Goal: Task Accomplishment & Management: Complete application form

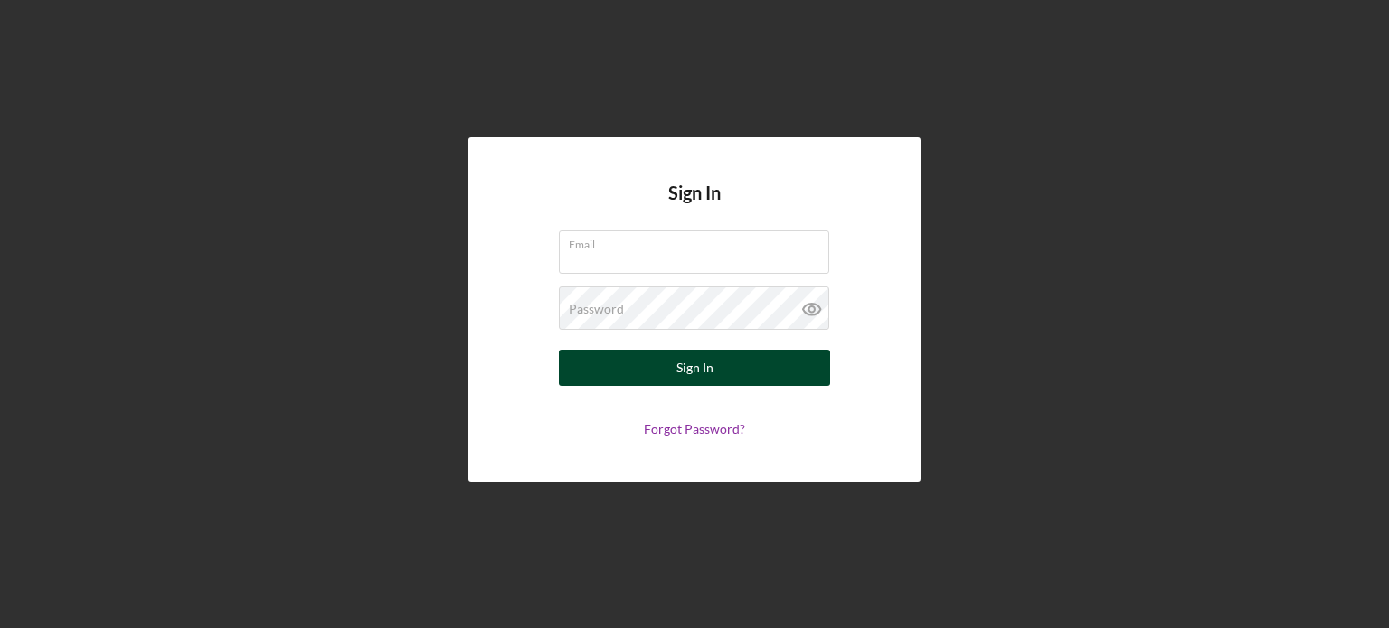
type input "[EMAIL_ADDRESS][DOMAIN_NAME]"
click at [692, 384] on div "Sign In" at bounding box center [694, 368] width 37 height 36
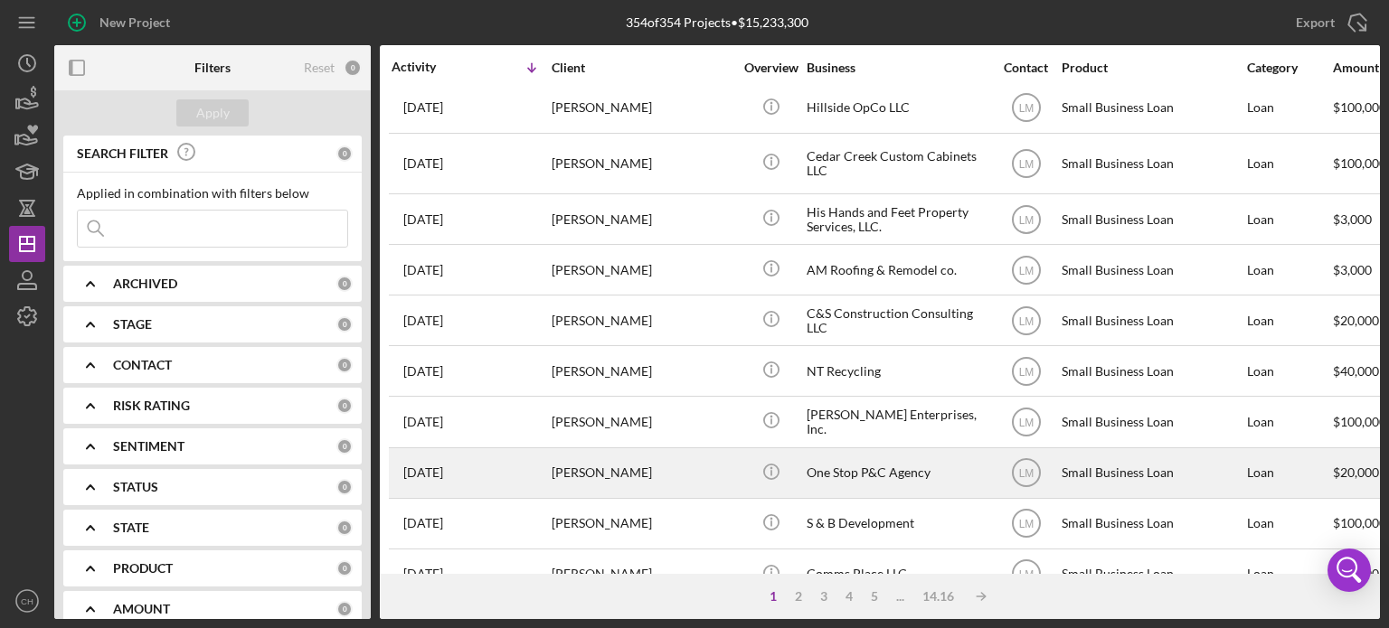
scroll to position [90, 0]
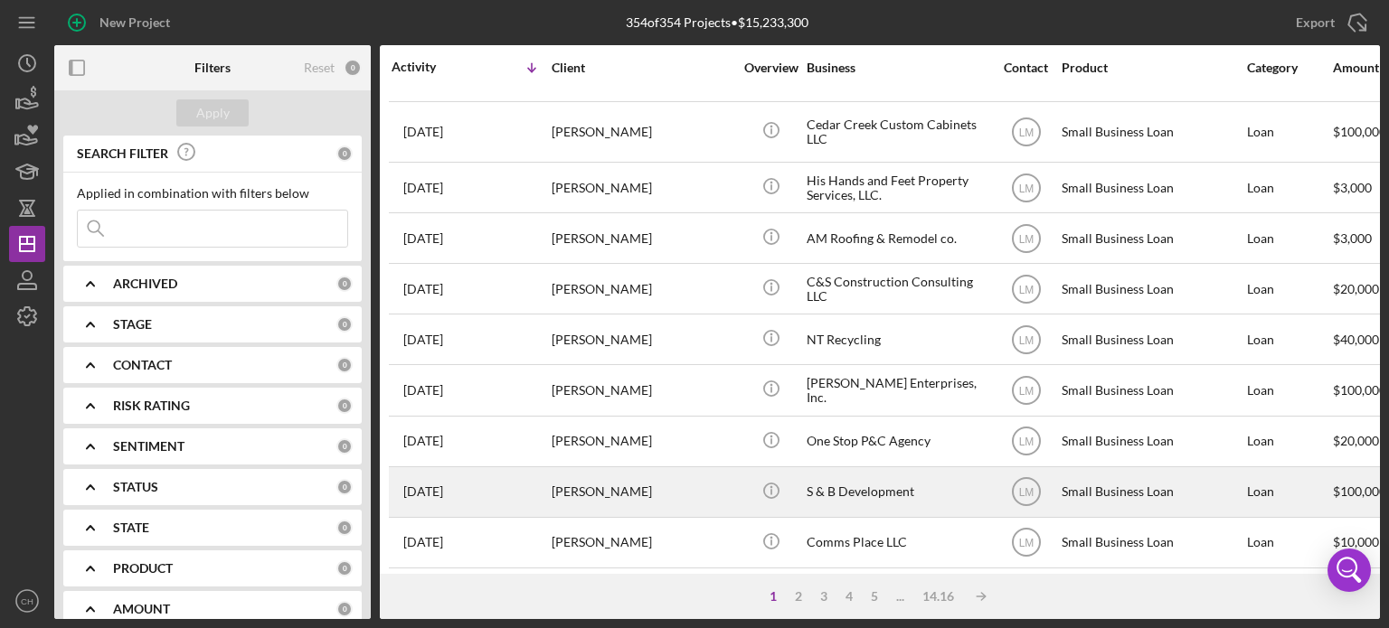
click at [645, 495] on div "Samantha Broussard" at bounding box center [642, 492] width 181 height 48
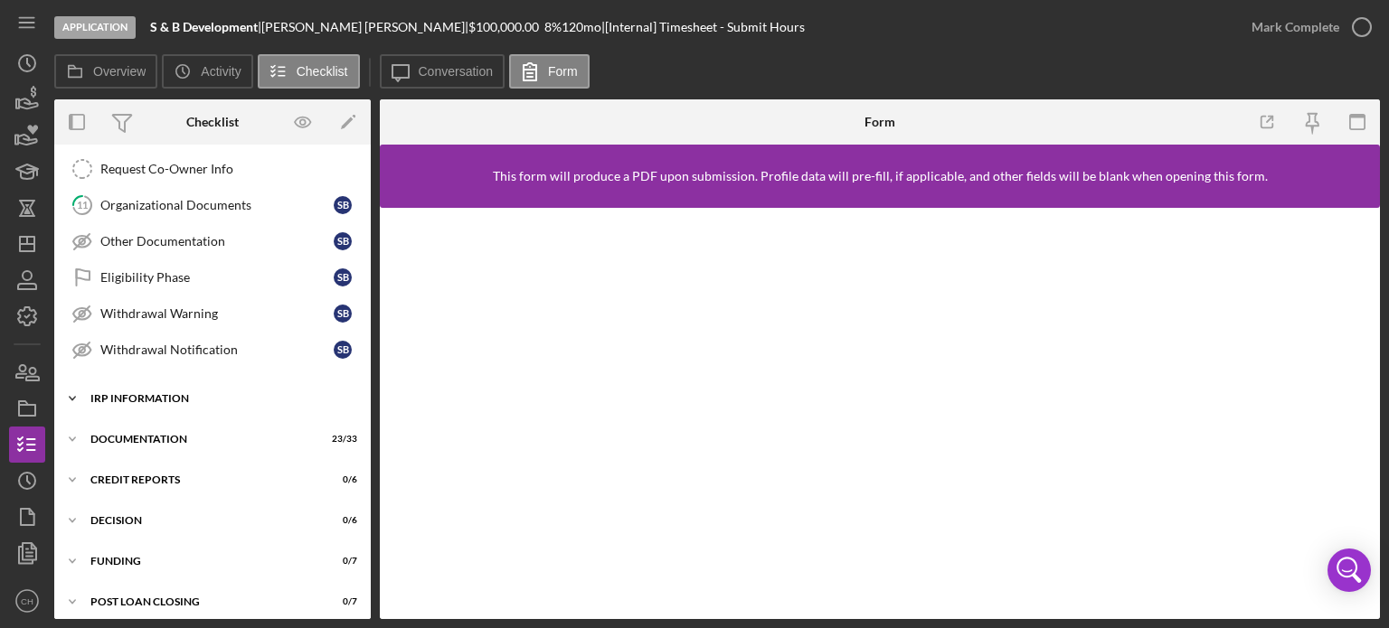
click at [184, 393] on div "Icon/Expander IRP Information 4 / 6" at bounding box center [212, 399] width 316 height 36
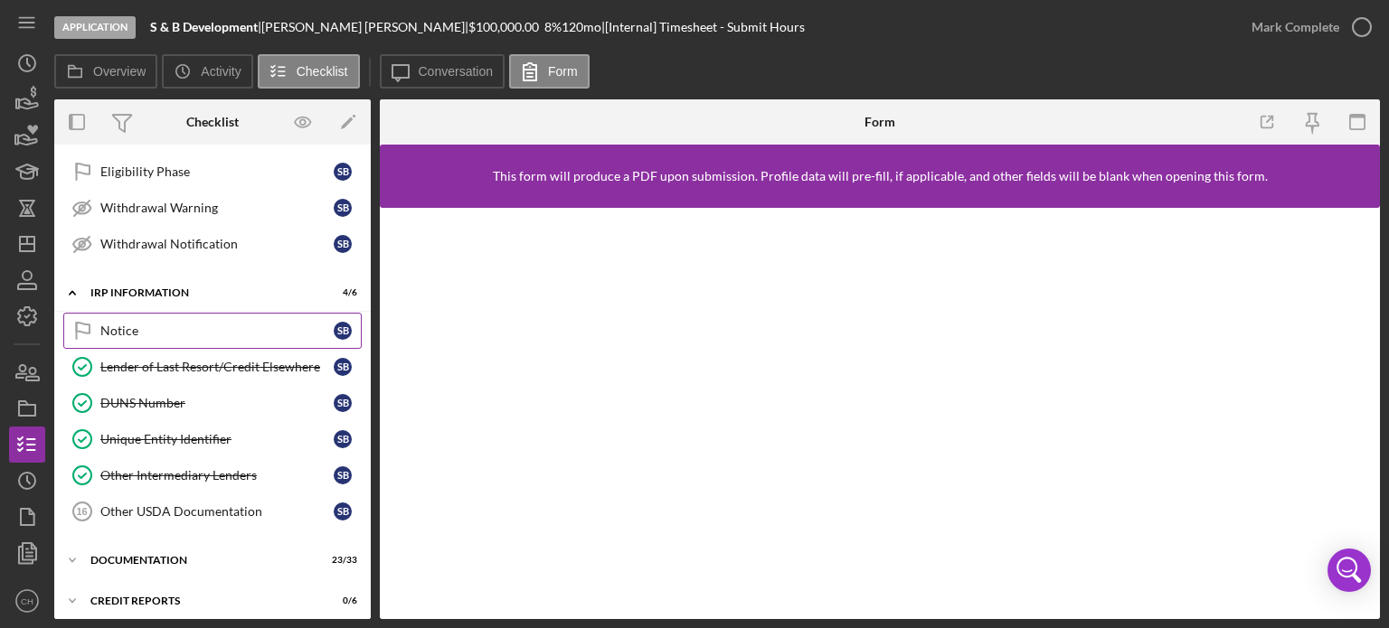
scroll to position [948, 0]
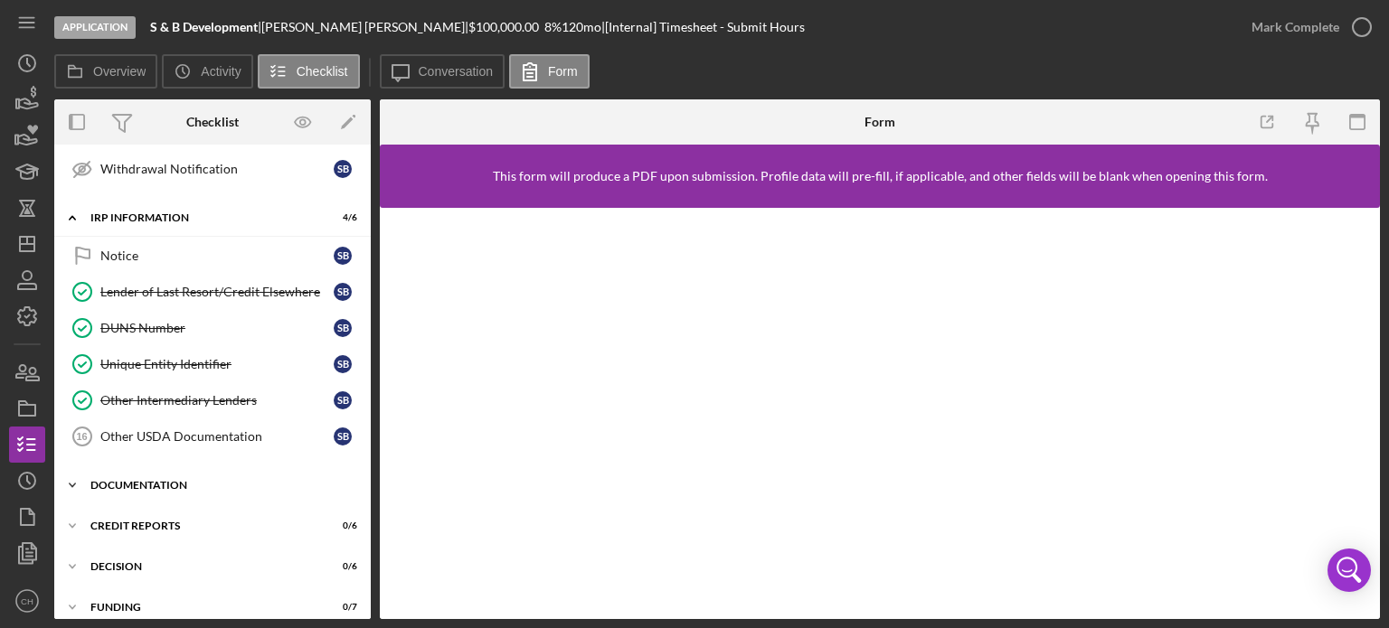
click at [210, 480] on div "Documentation" at bounding box center [219, 485] width 258 height 11
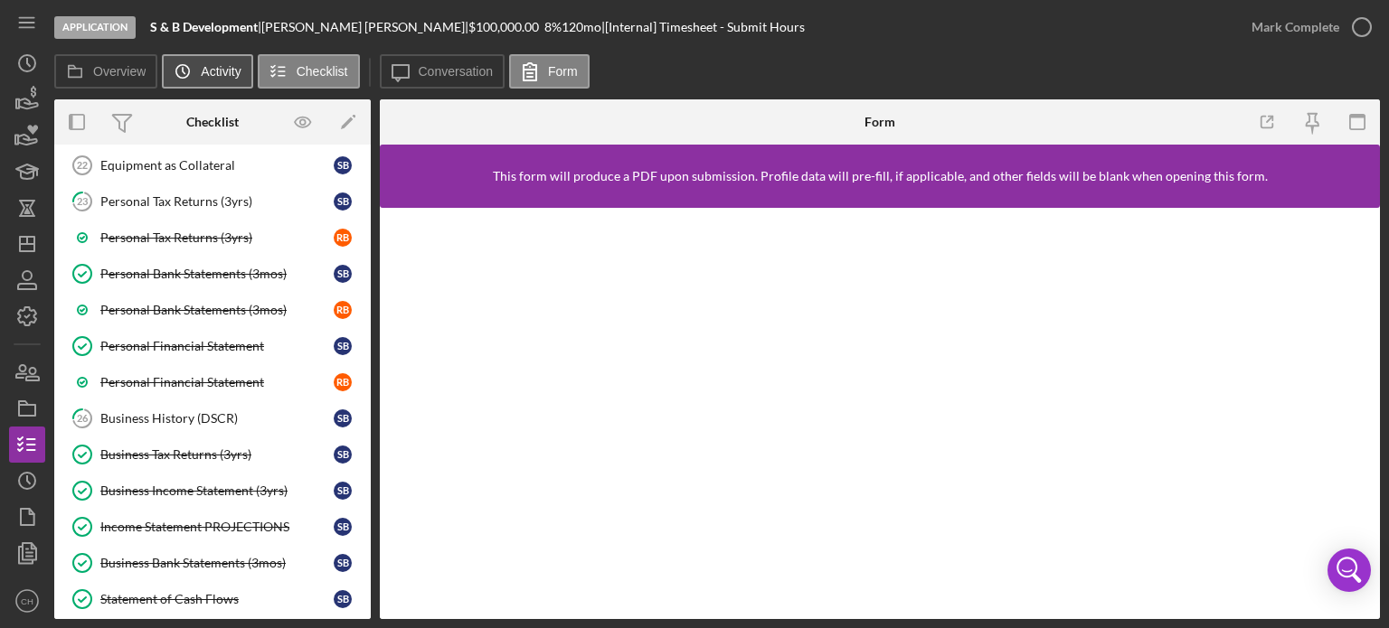
scroll to position [1188, 0]
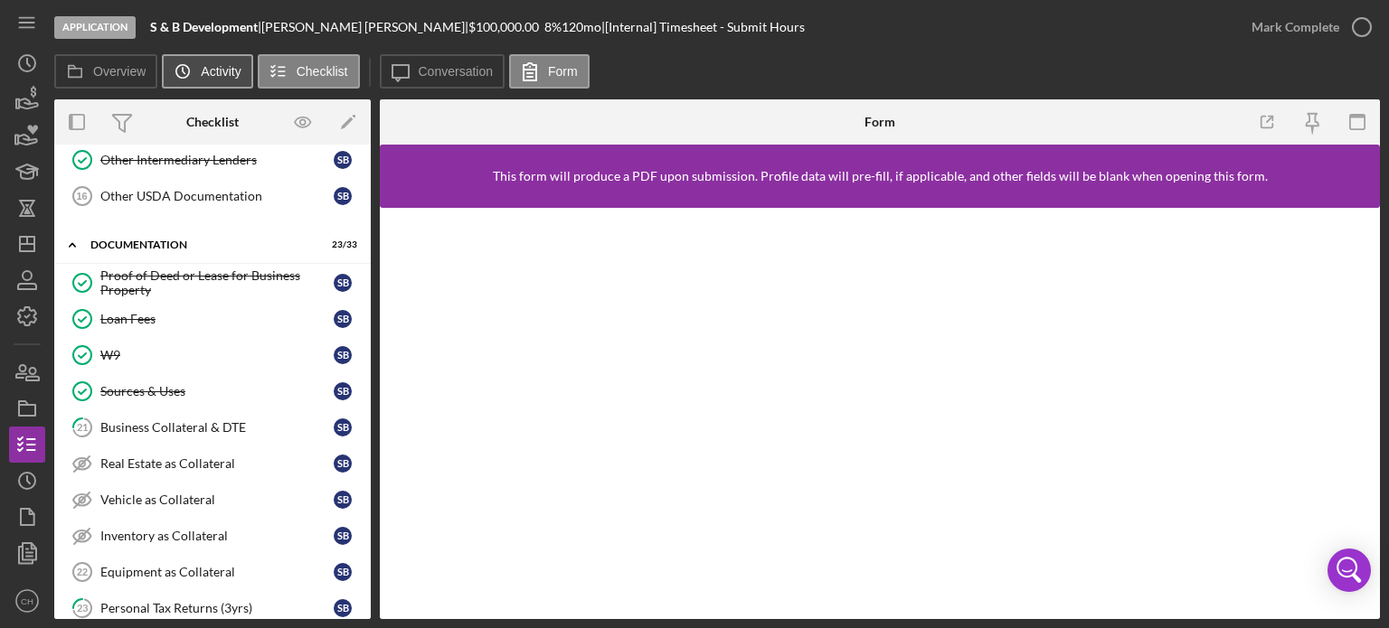
click at [208, 64] on label "Activity" at bounding box center [221, 71] width 40 height 14
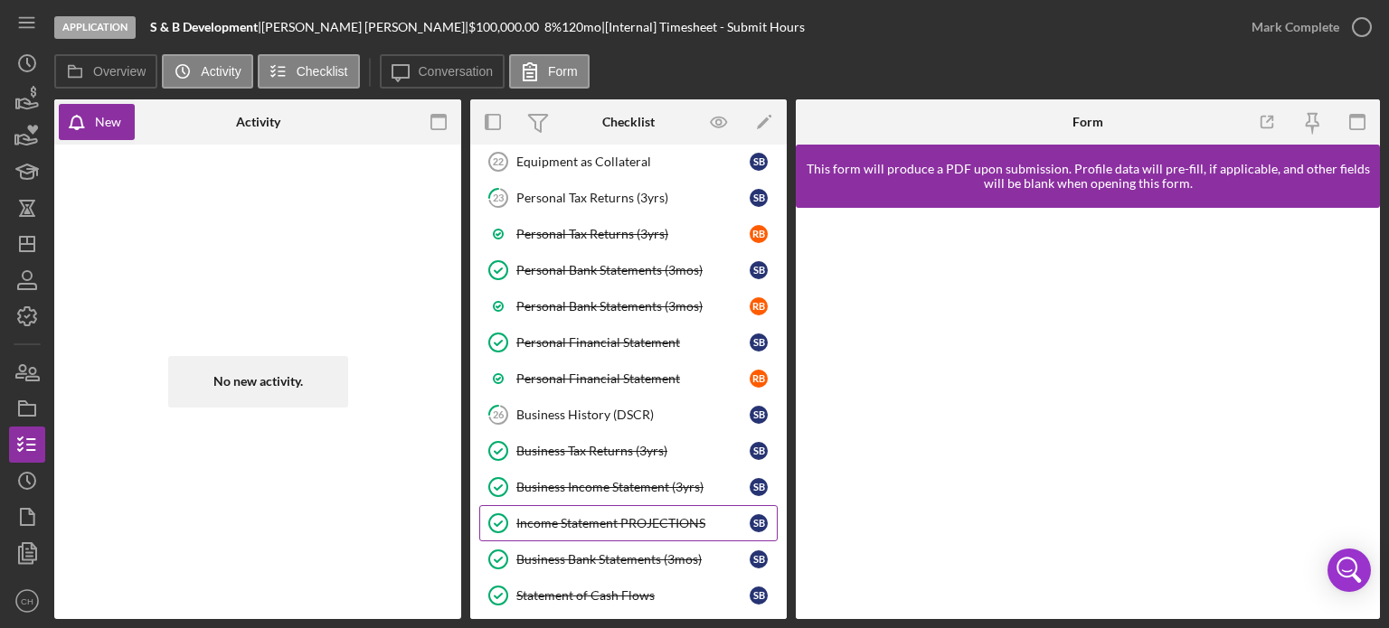
scroll to position [1628, 0]
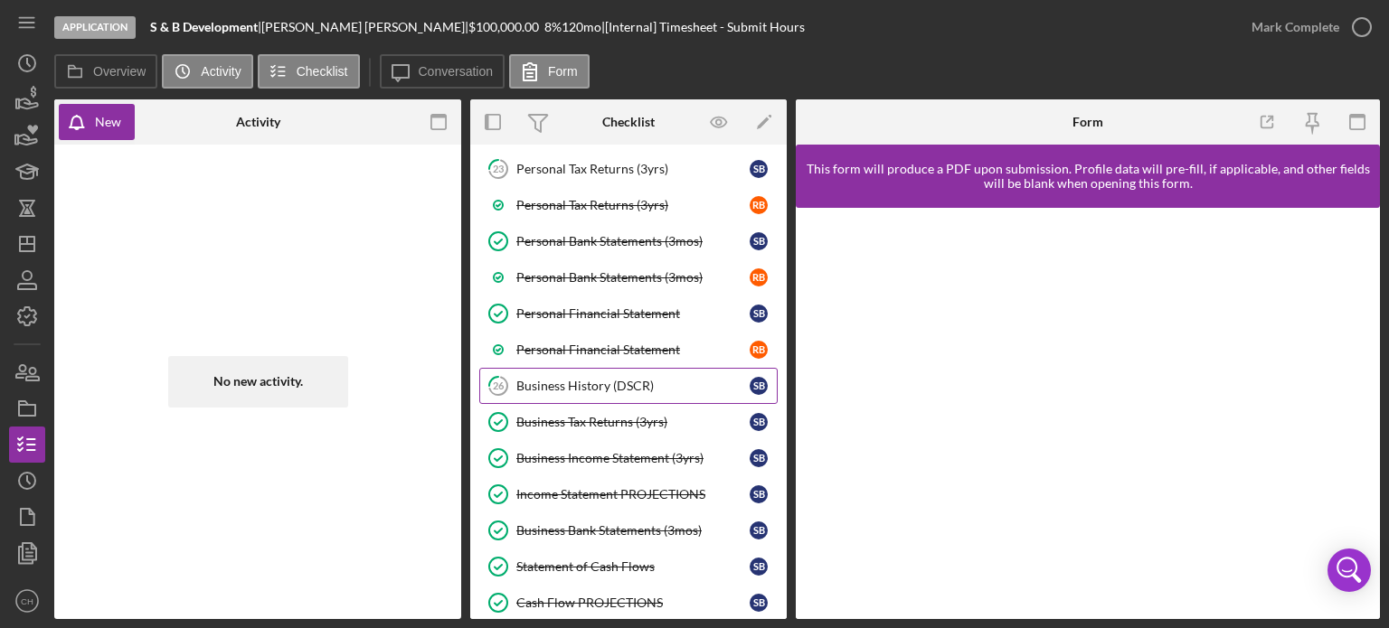
click at [661, 378] on link "26 Business History (DSCR) S B" at bounding box center [628, 386] width 298 height 36
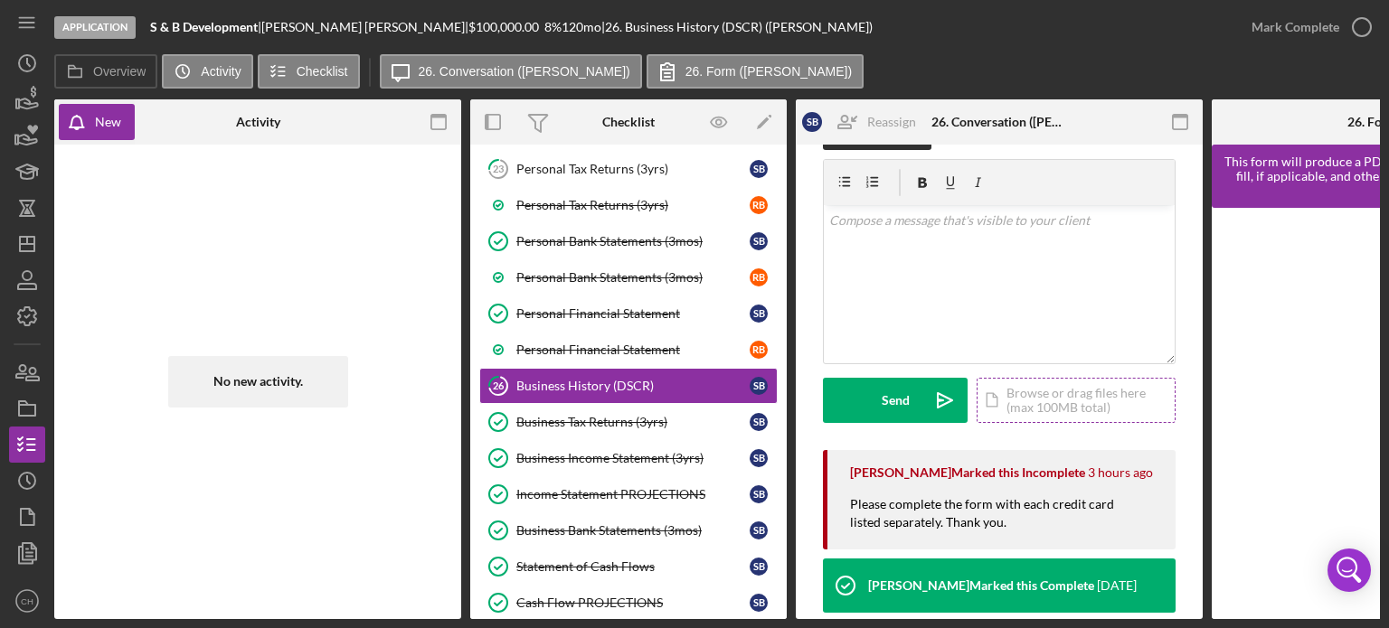
scroll to position [90, 0]
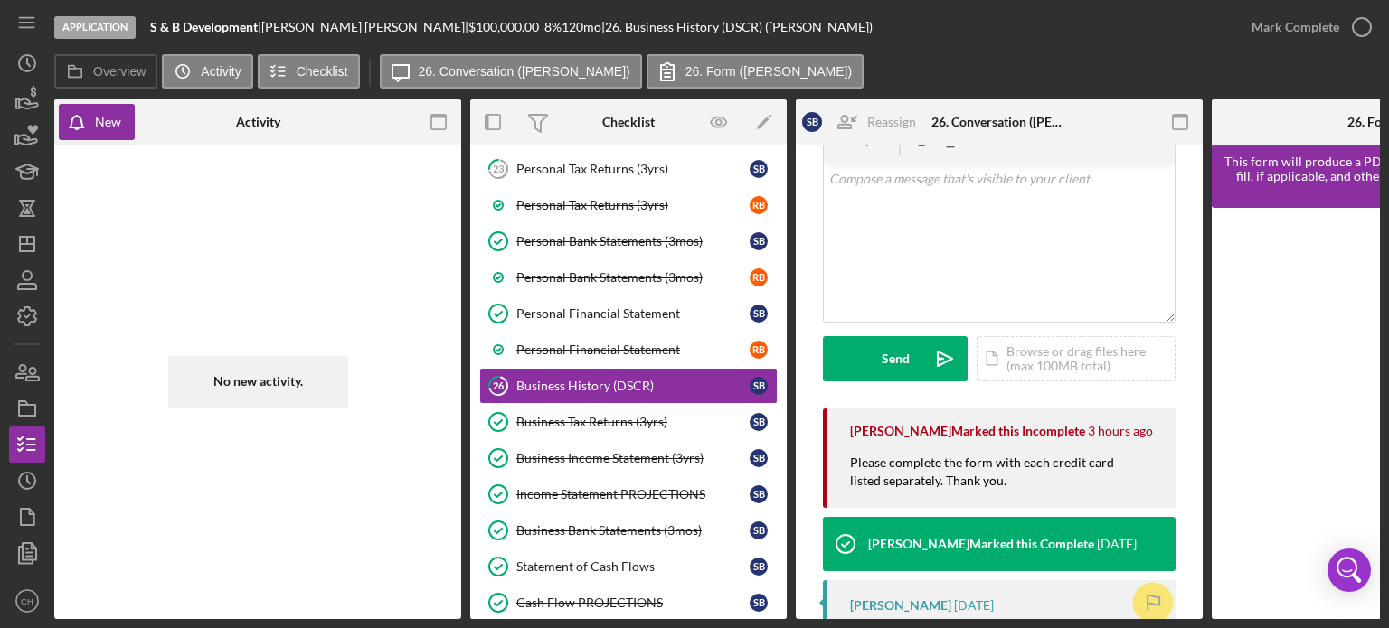
drag, startPoint x: 1126, startPoint y: 621, endPoint x: 1142, endPoint y: 622, distance: 16.3
click at [1142, 622] on div "Application S & B Development | Samantha Broussard | $100,000.00 8 % 120 mo | 2…" at bounding box center [694, 314] width 1389 height 628
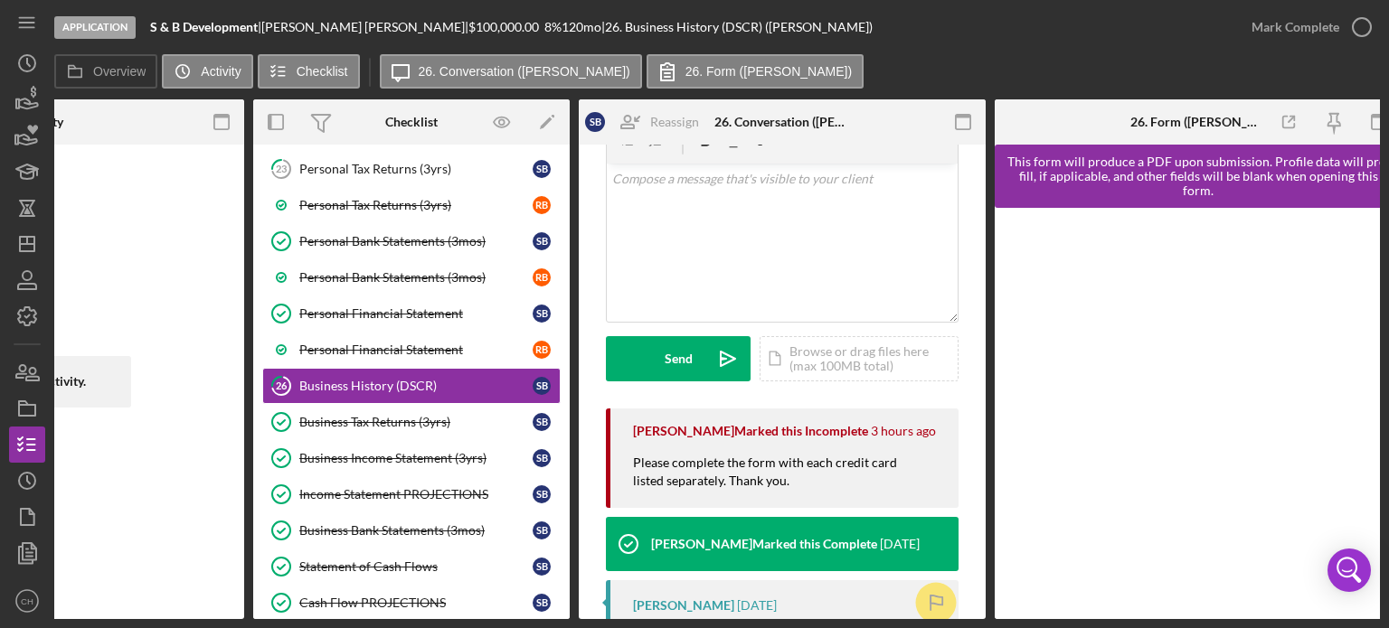
scroll to position [0, 239]
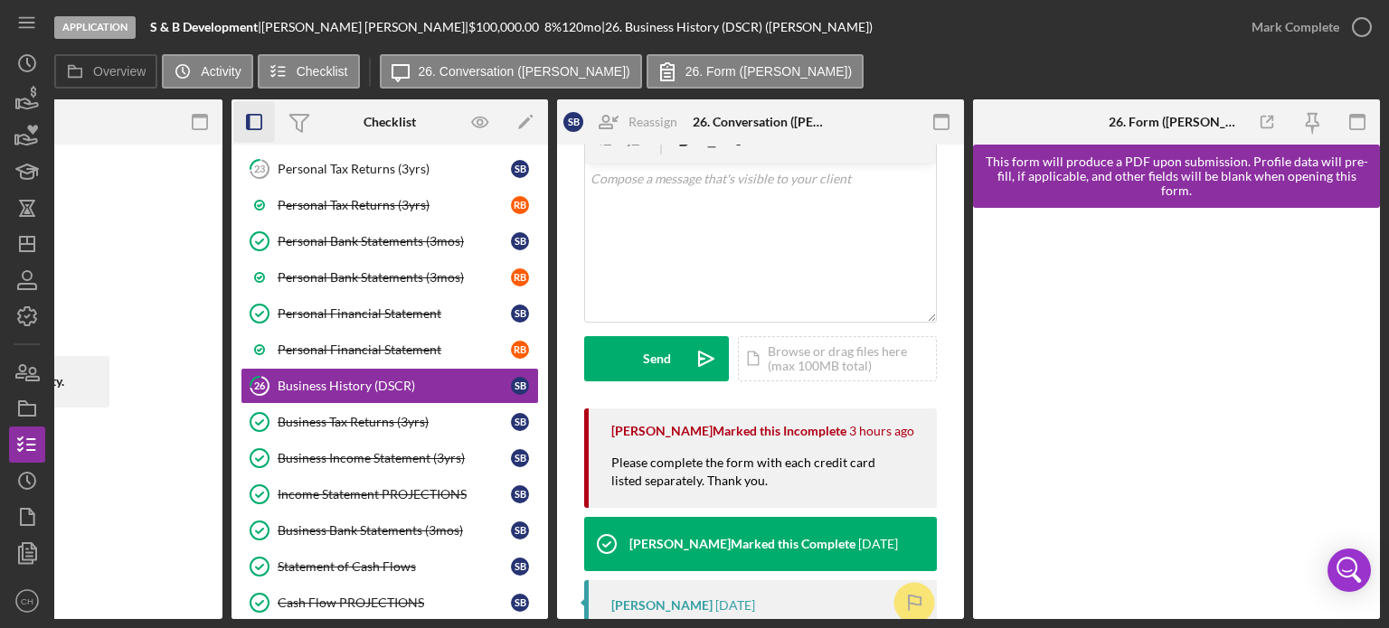
click at [250, 118] on rect "button" at bounding box center [249, 122] width 4 height 14
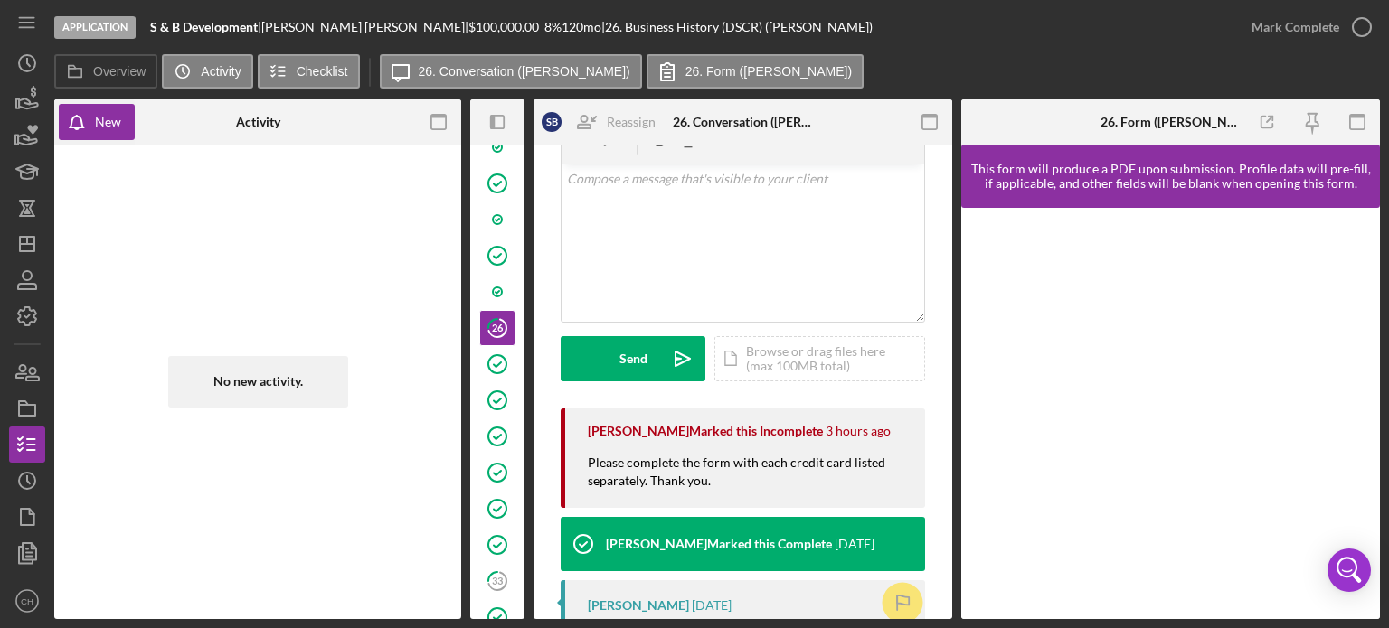
scroll to position [0, 0]
click at [447, 122] on icon "button" at bounding box center [439, 122] width 41 height 41
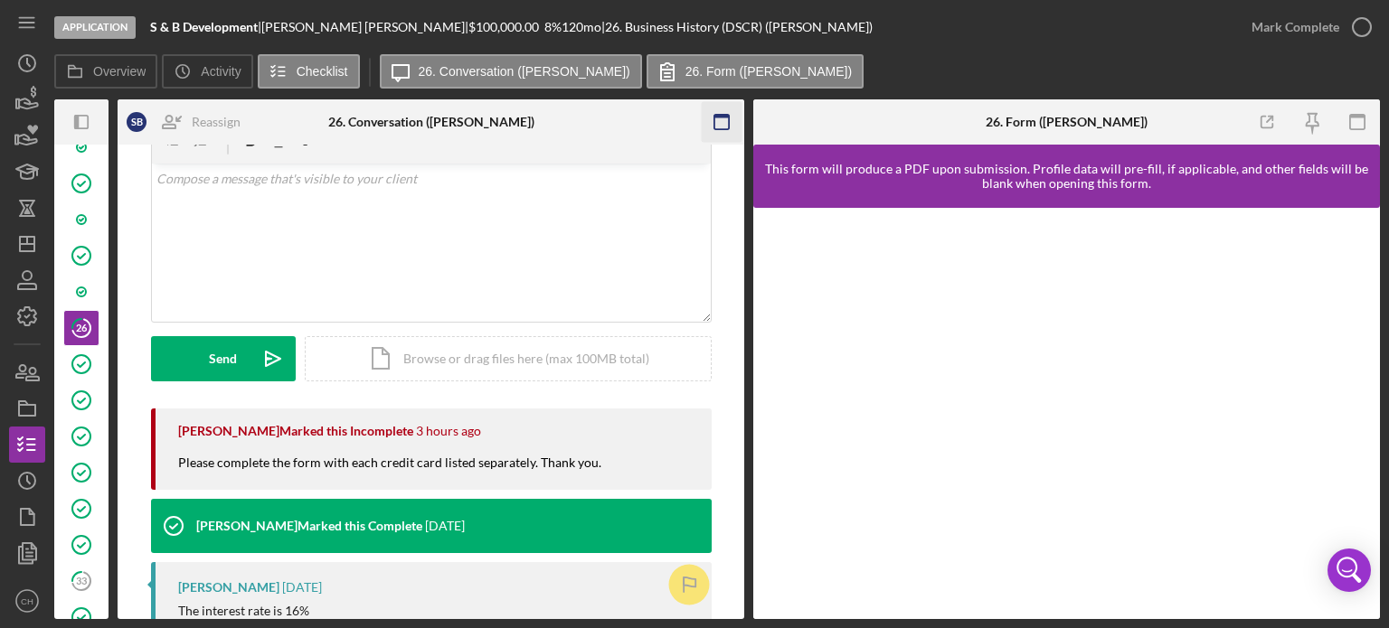
click at [716, 120] on icon "button" at bounding box center [722, 122] width 41 height 41
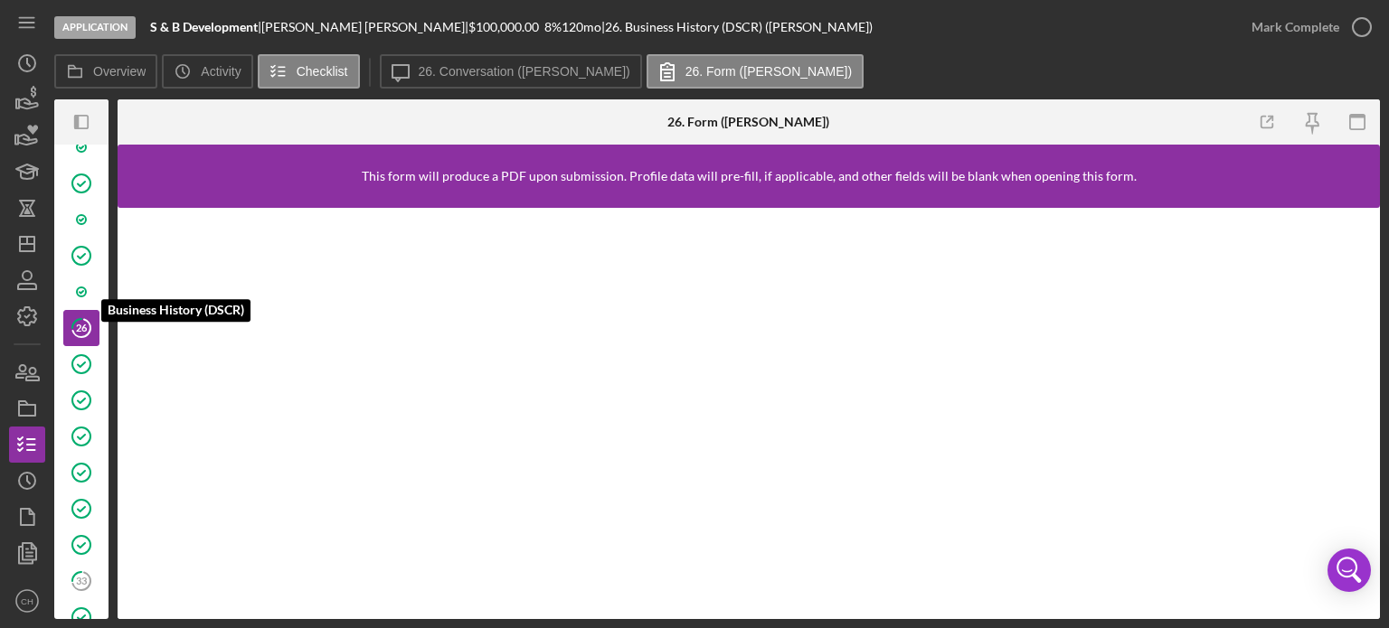
click at [72, 319] on icon at bounding box center [76, 323] width 9 height 9
click at [1368, 119] on icon "button" at bounding box center [1356, 122] width 41 height 41
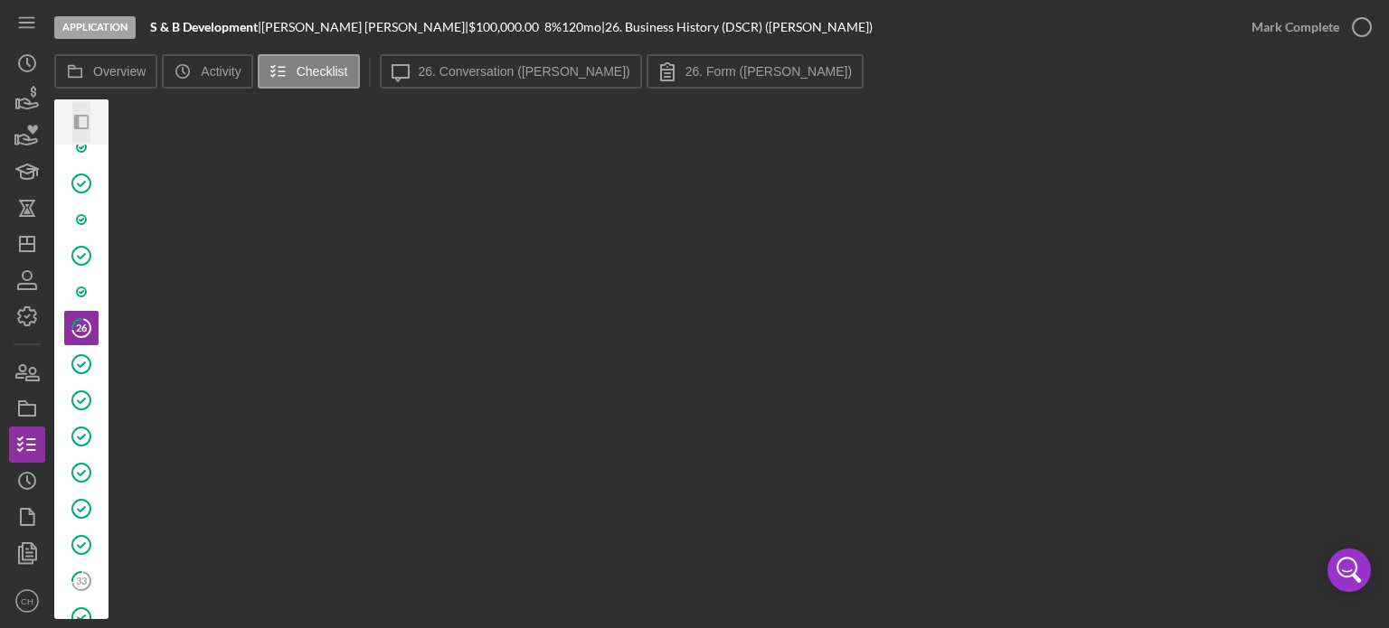
click at [80, 122] on icon "Icon/Panel Side Expand" at bounding box center [81, 122] width 41 height 41
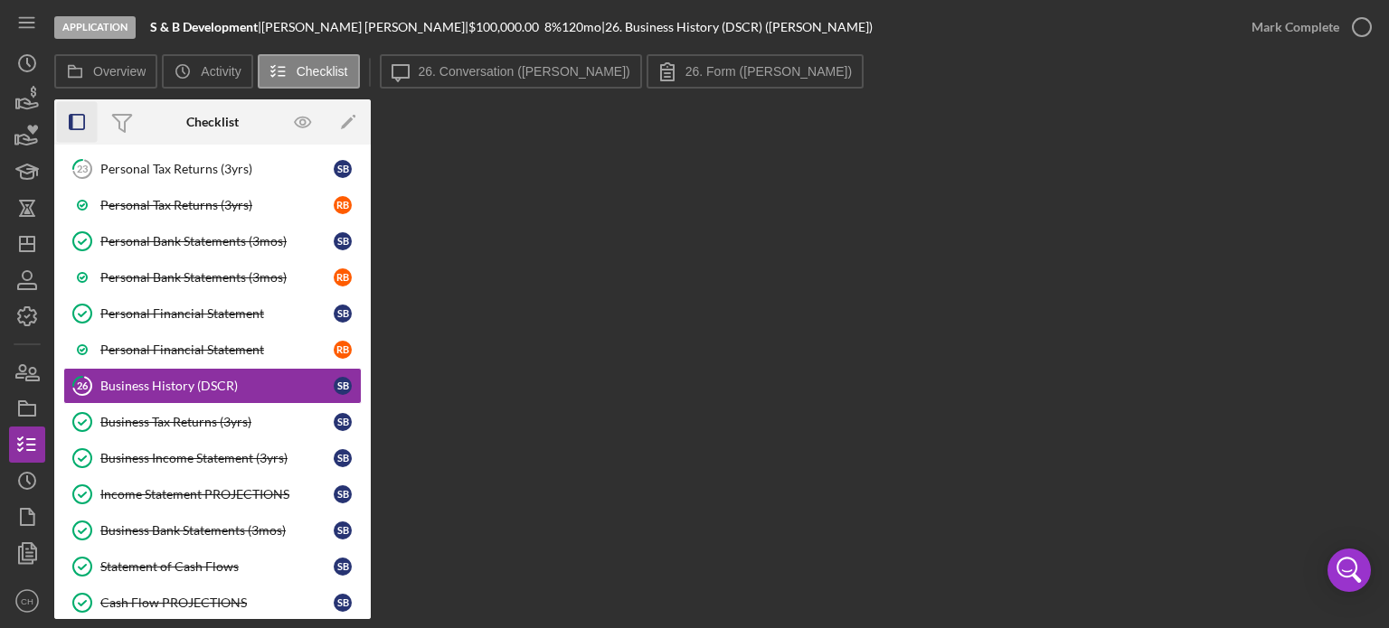
scroll to position [1593, 0]
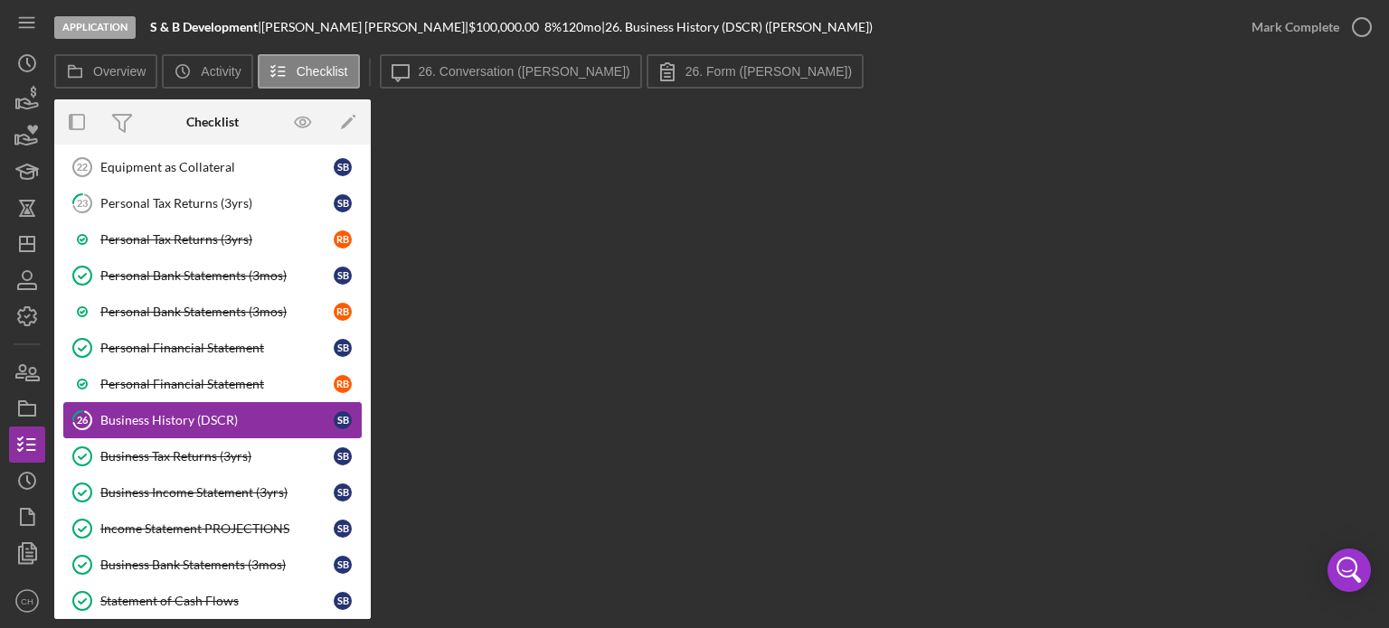
click at [180, 413] on div "Business History (DSCR)" at bounding box center [216, 420] width 233 height 14
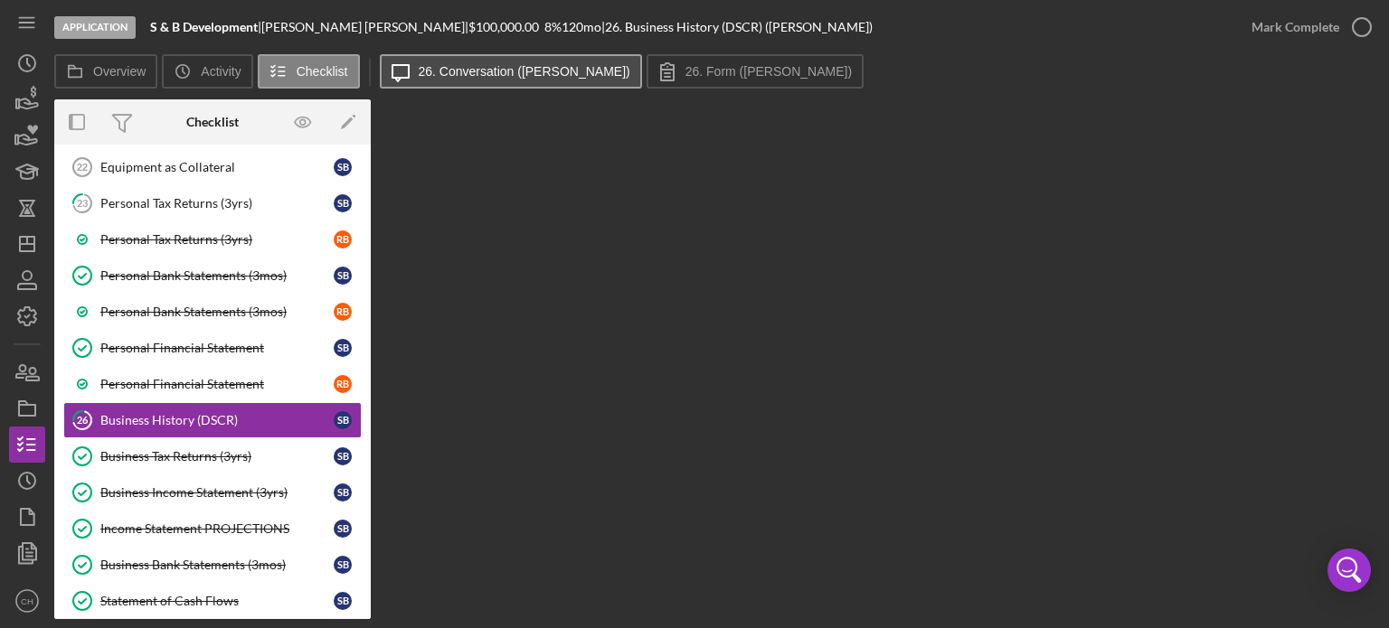
click at [456, 72] on label "26. Conversation ([PERSON_NAME])" at bounding box center [525, 71] width 212 height 14
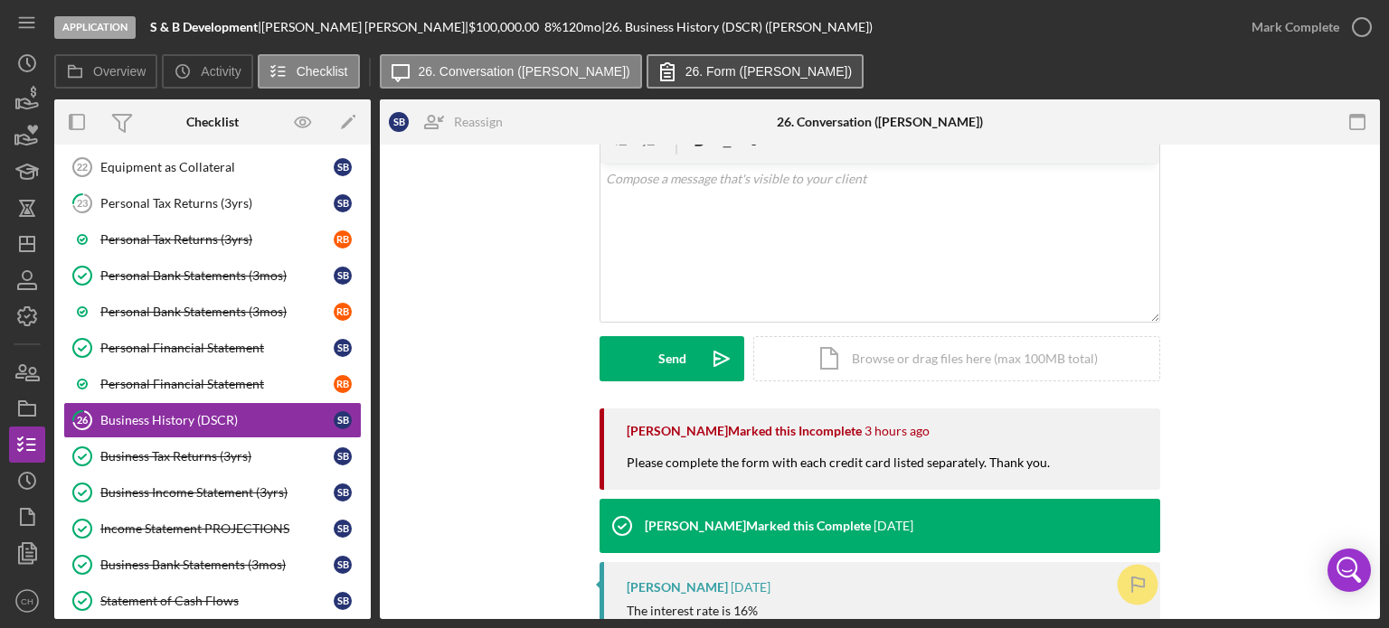
click at [685, 71] on label "26. Form ([PERSON_NAME])" at bounding box center [768, 71] width 166 height 14
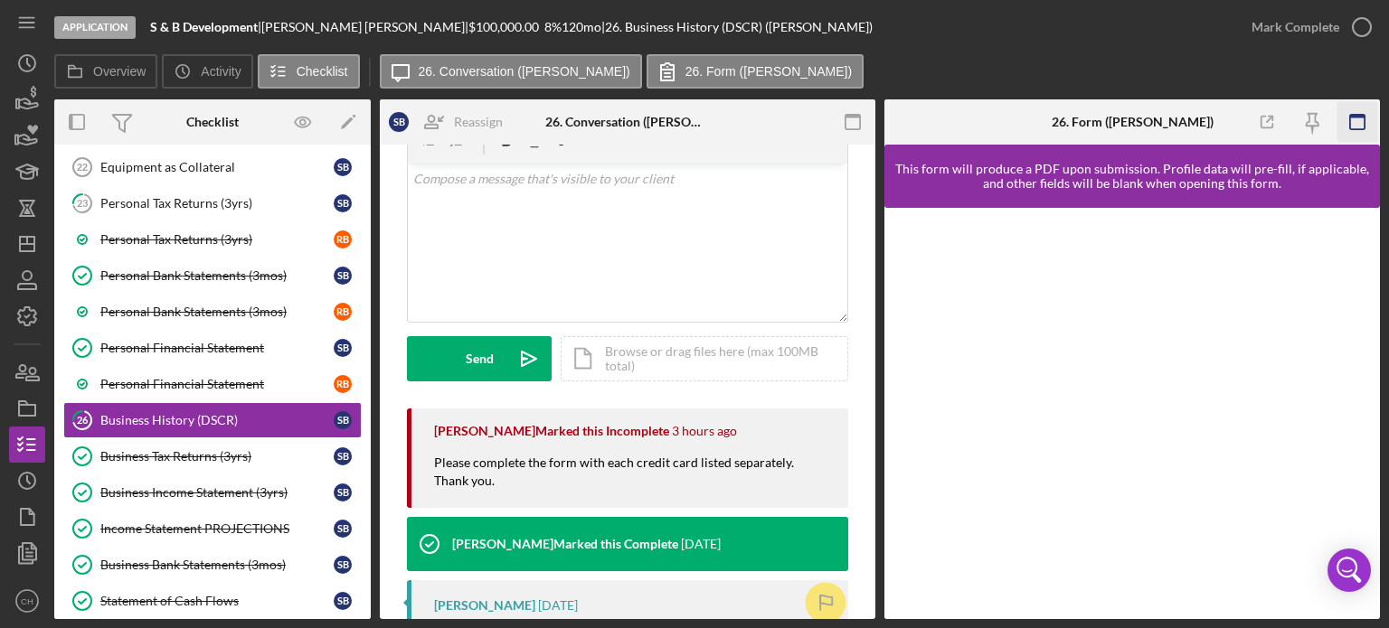
click at [1361, 124] on icon "button" at bounding box center [1357, 122] width 41 height 41
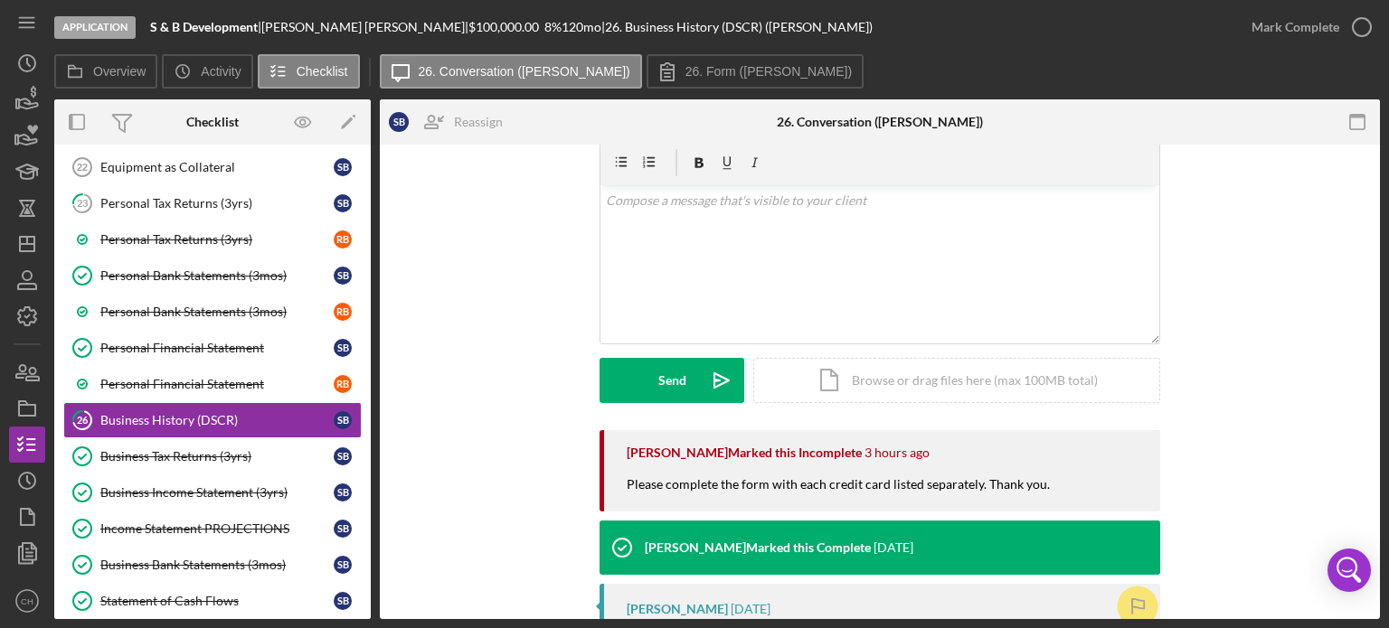
scroll to position [0, 0]
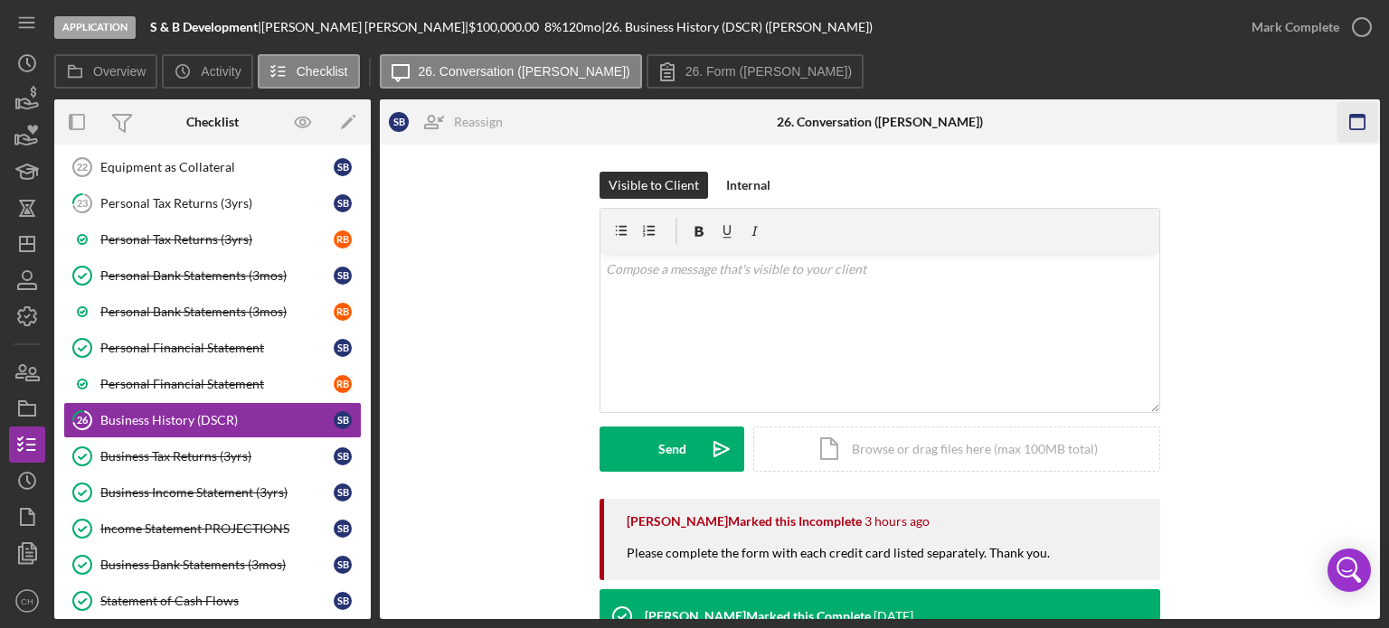
click at [1351, 127] on icon "button" at bounding box center [1357, 122] width 41 height 41
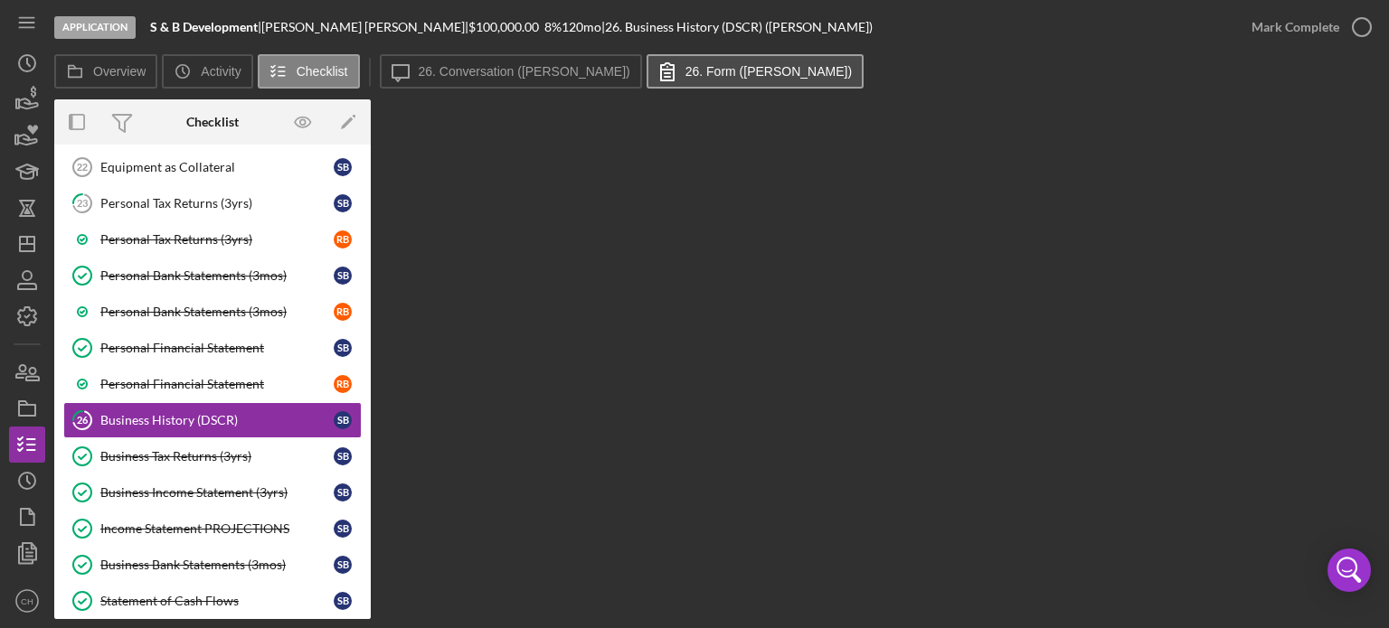
click at [773, 61] on button "26. Form ([PERSON_NAME])" at bounding box center [754, 71] width 217 height 34
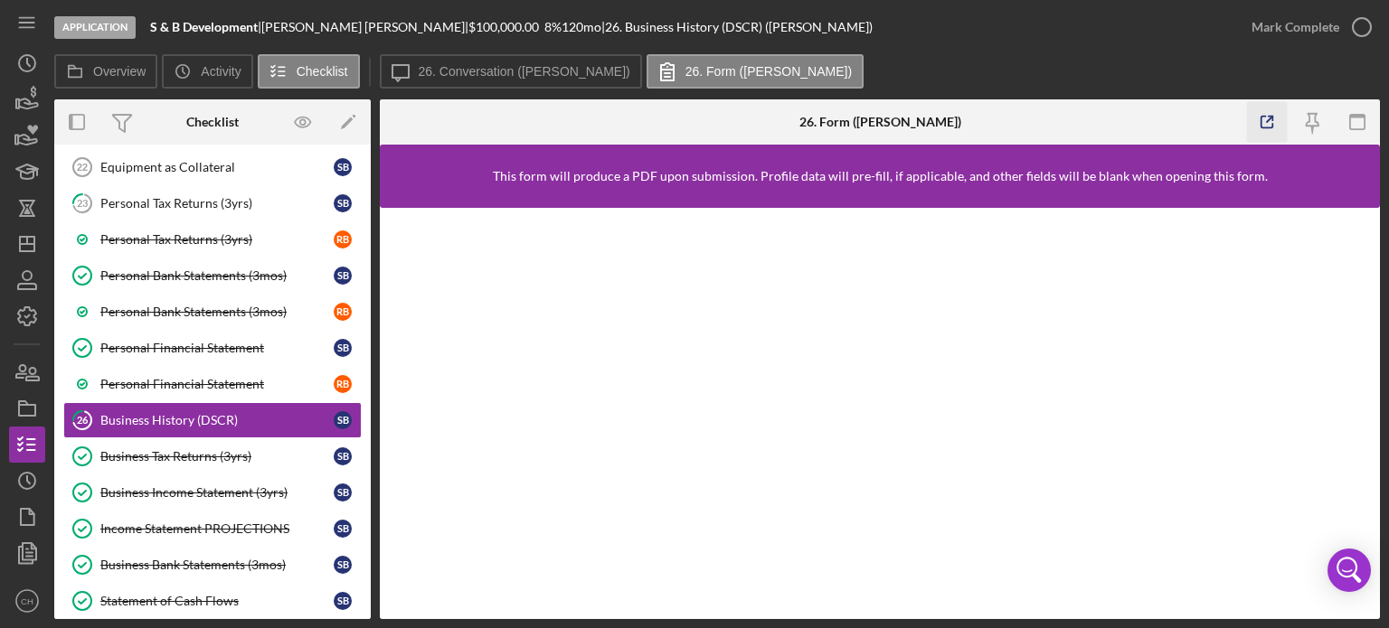
click at [1268, 118] on icon "button" at bounding box center [1267, 122] width 41 height 41
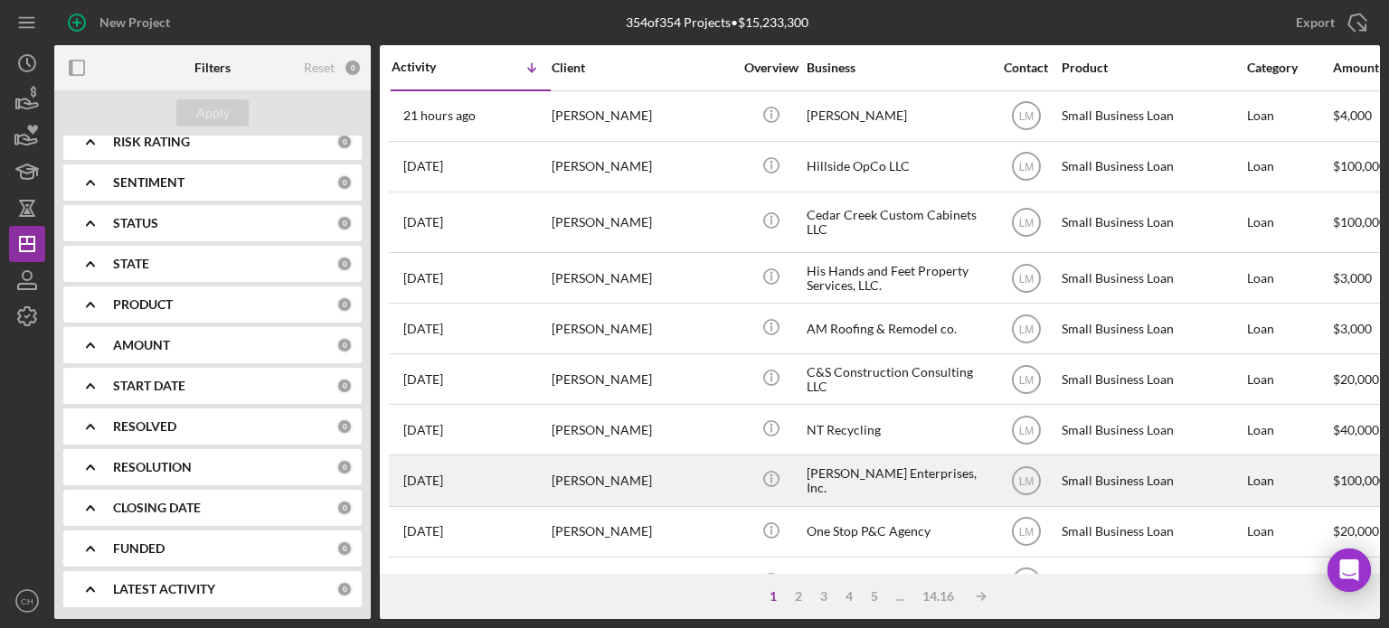
scroll to position [181, 0]
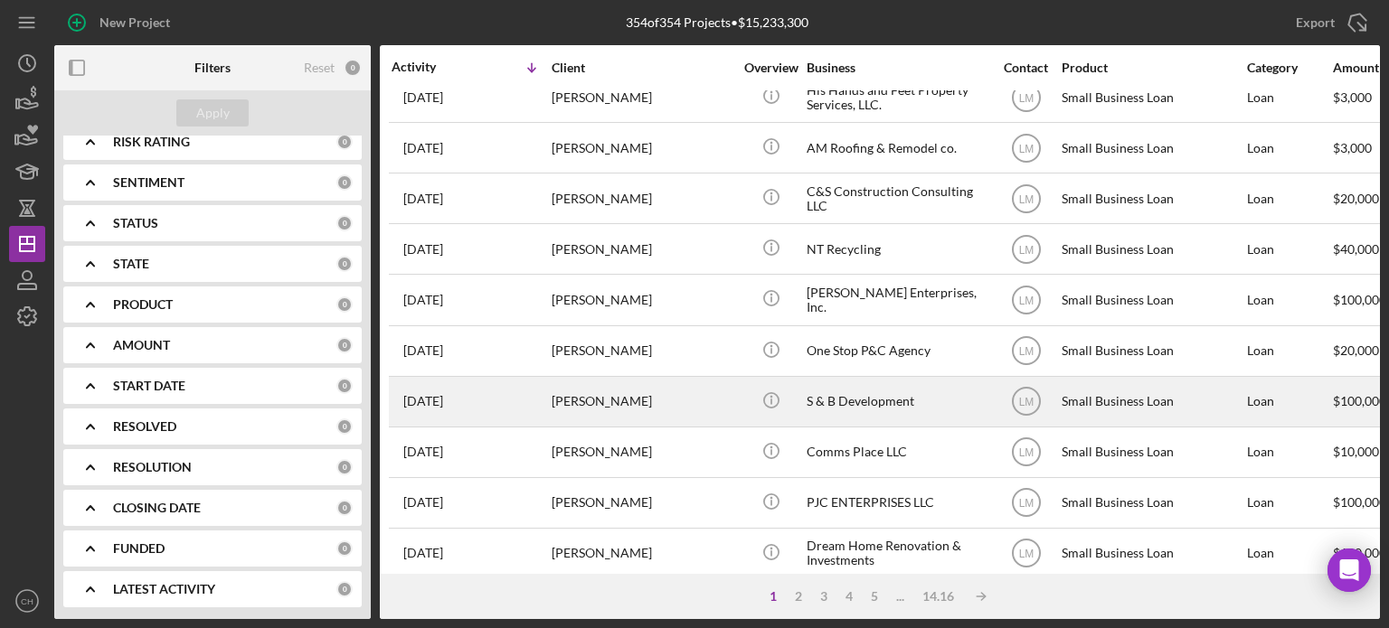
click at [691, 403] on div "[PERSON_NAME]" at bounding box center [642, 402] width 181 height 48
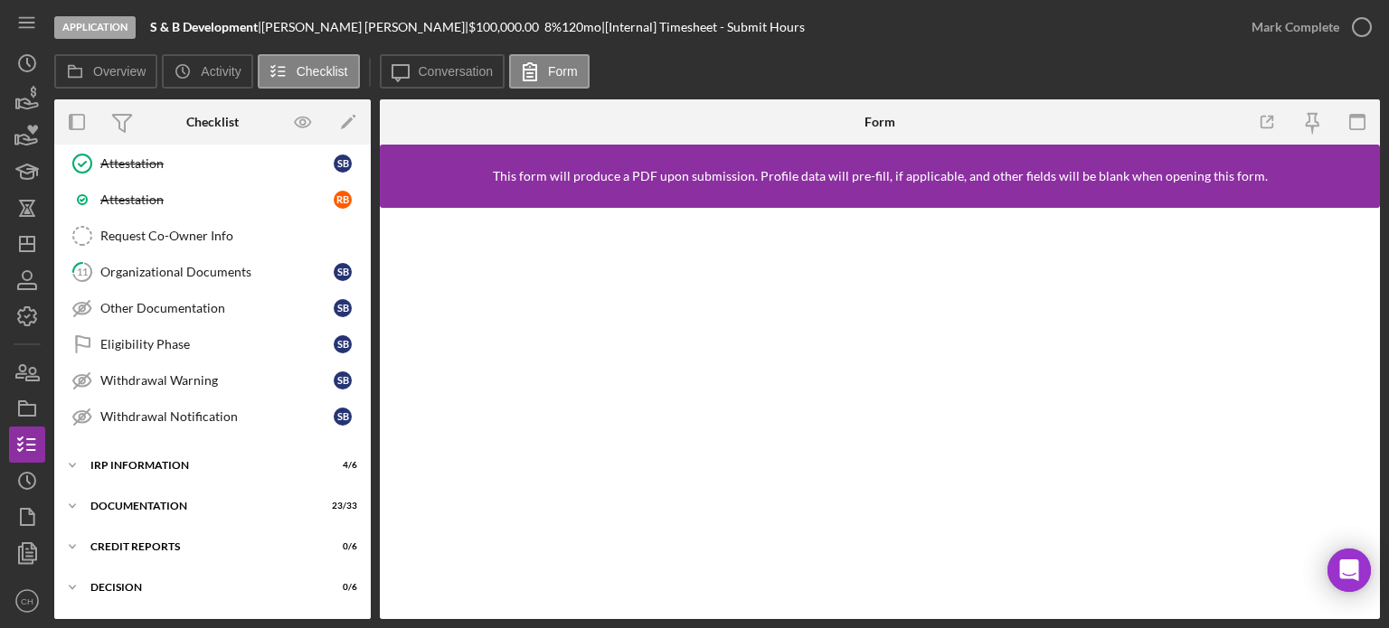
scroll to position [767, 0]
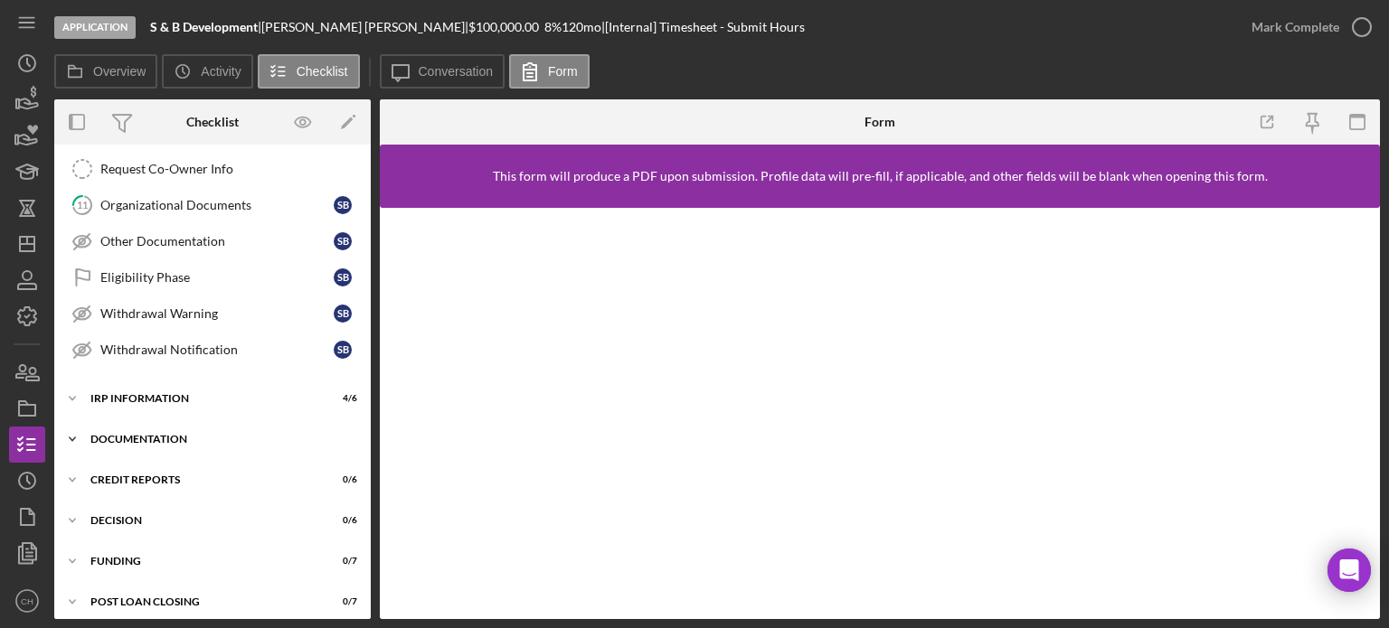
click at [179, 434] on div "Documentation" at bounding box center [219, 439] width 258 height 11
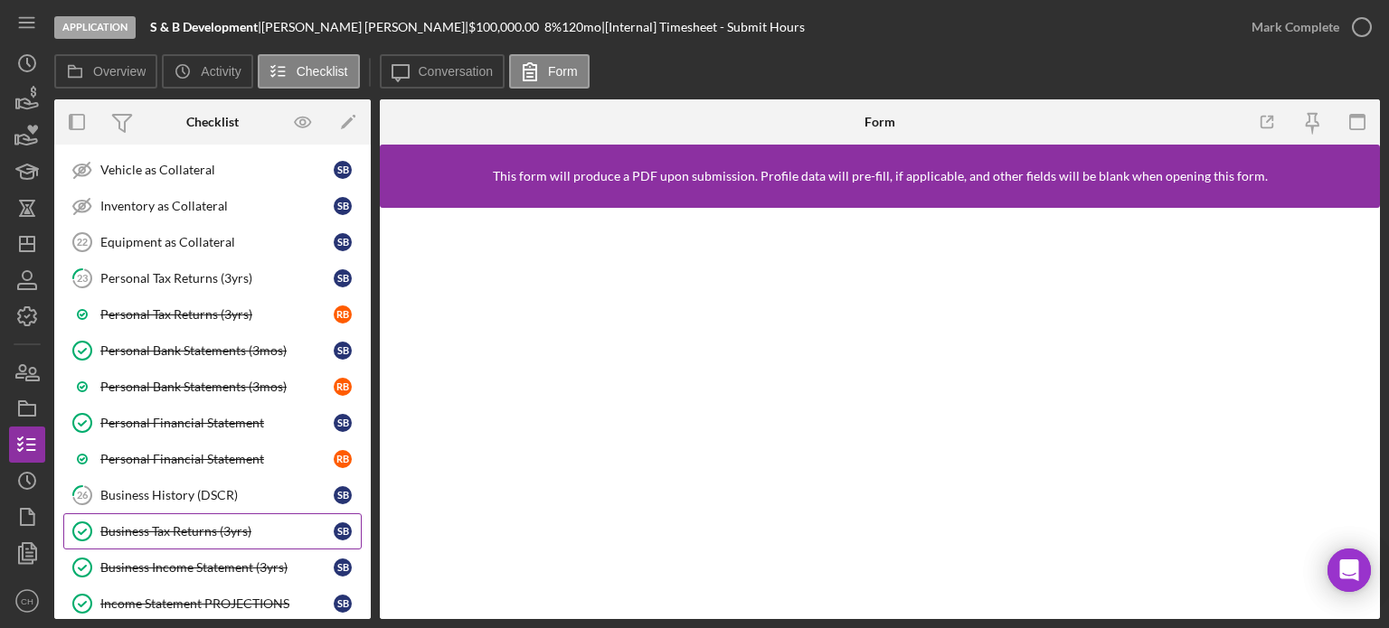
scroll to position [1309, 0]
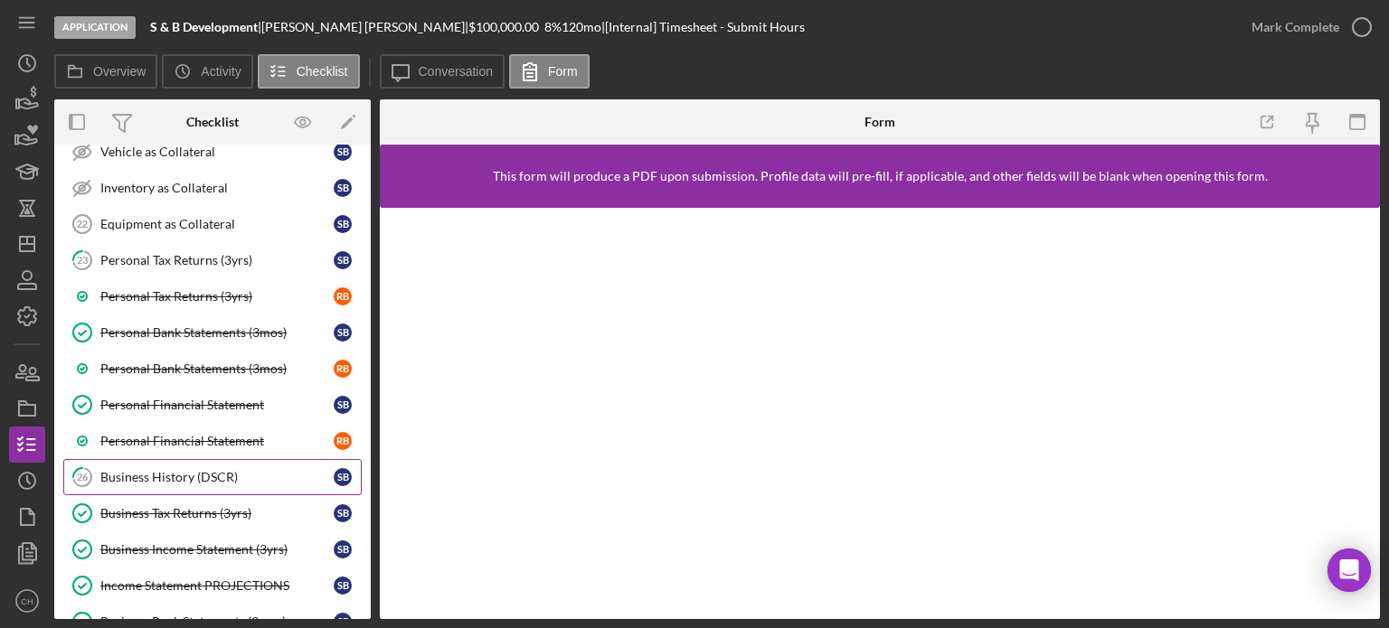
click at [184, 470] on div "Business History (DSCR)" at bounding box center [216, 477] width 233 height 14
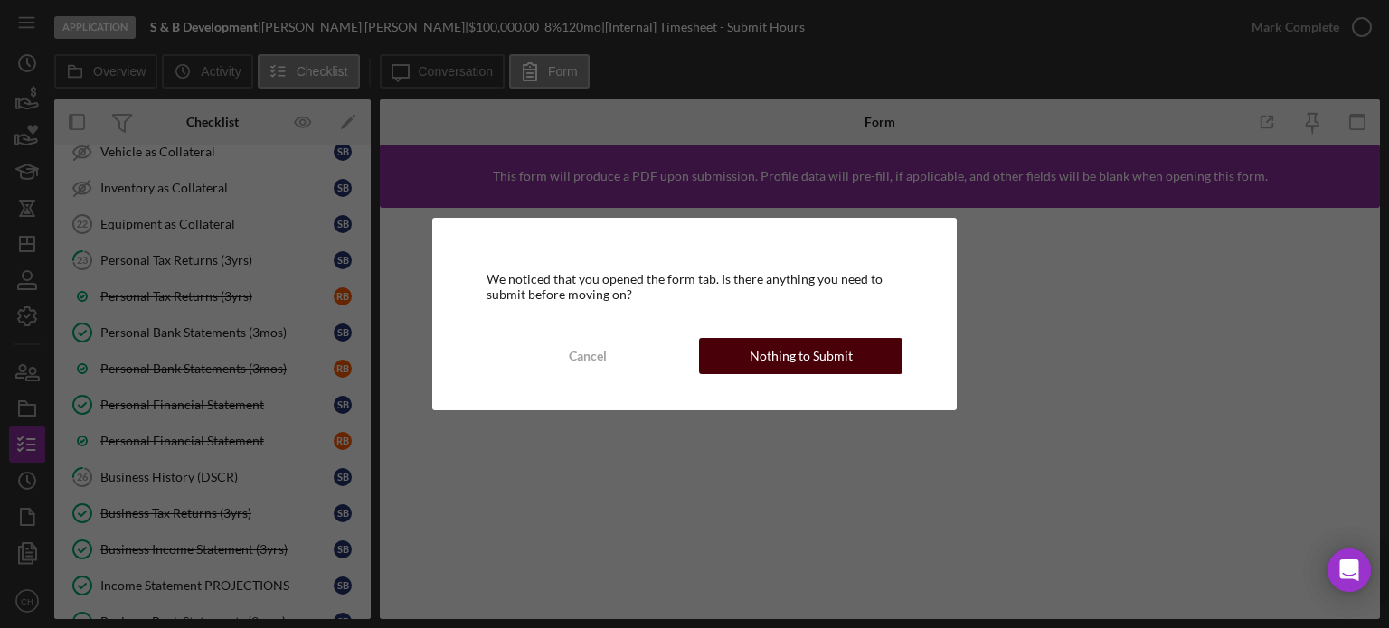
click at [756, 359] on div "Nothing to Submit" at bounding box center [801, 356] width 103 height 36
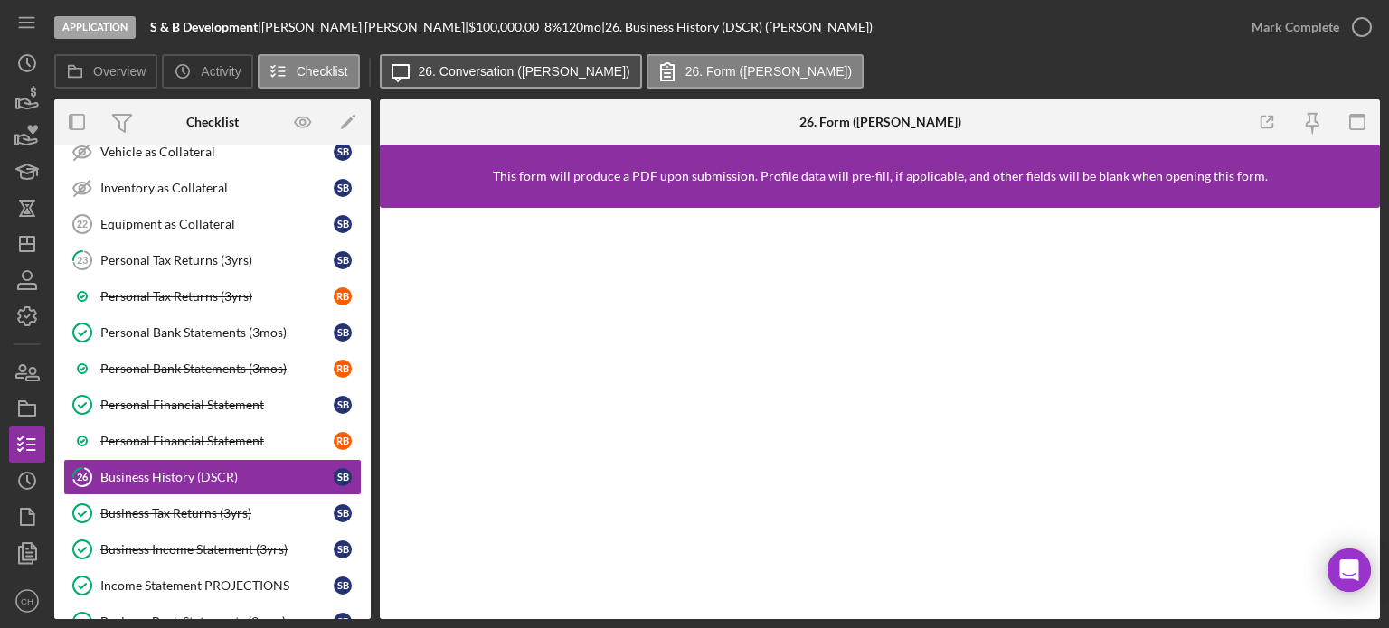
click at [515, 61] on button "Icon/Message 26. Conversation ([PERSON_NAME])" at bounding box center [511, 71] width 262 height 34
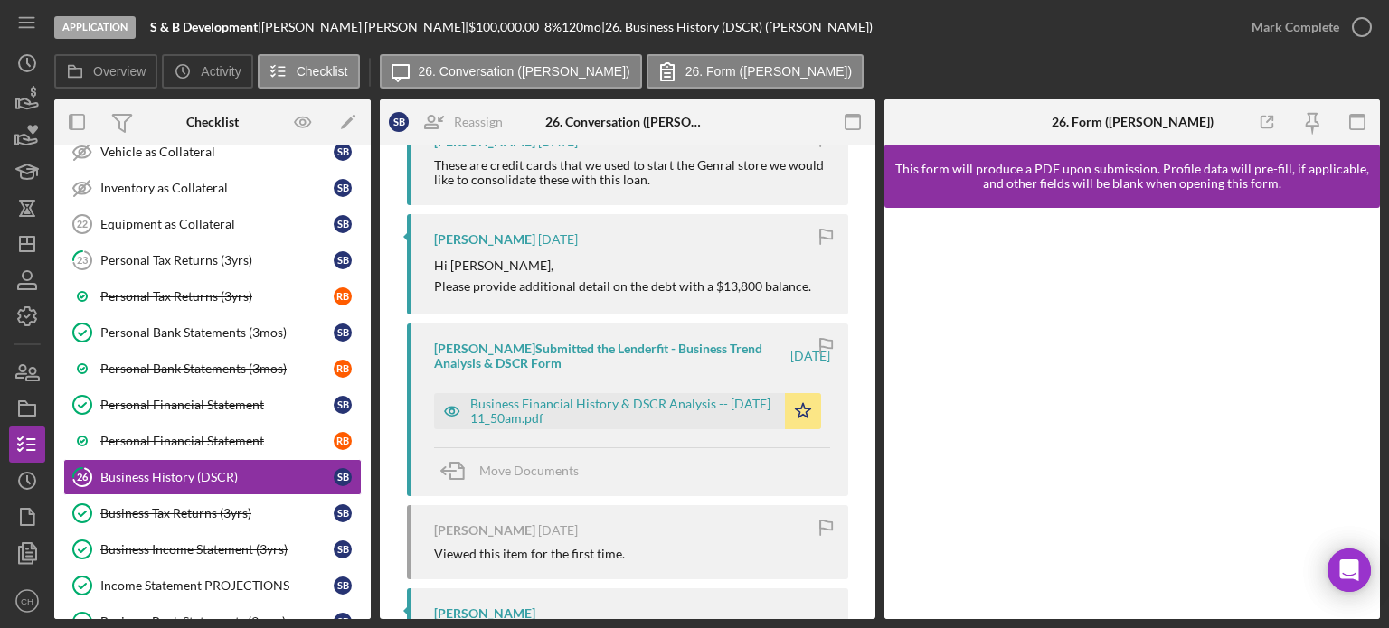
scroll to position [814, 0]
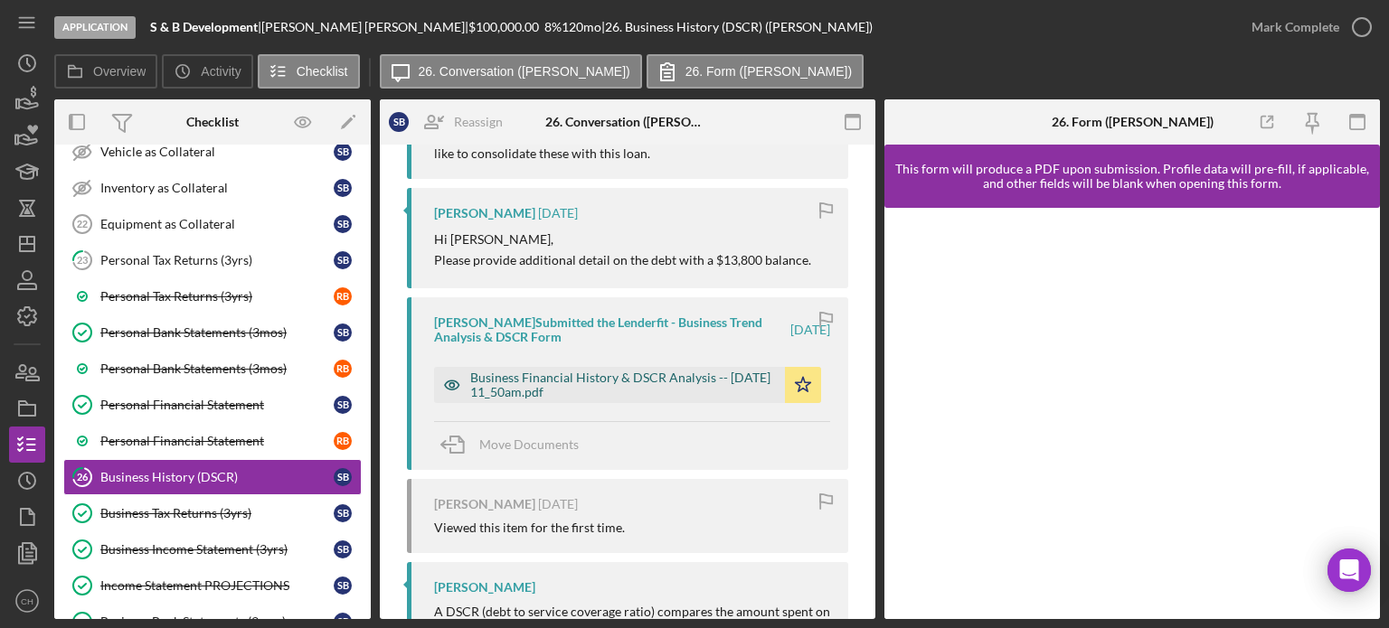
click at [616, 381] on div "Business Financial History & DSCR Analysis -- [DATE] 11_50am.pdf" at bounding box center [623, 385] width 306 height 29
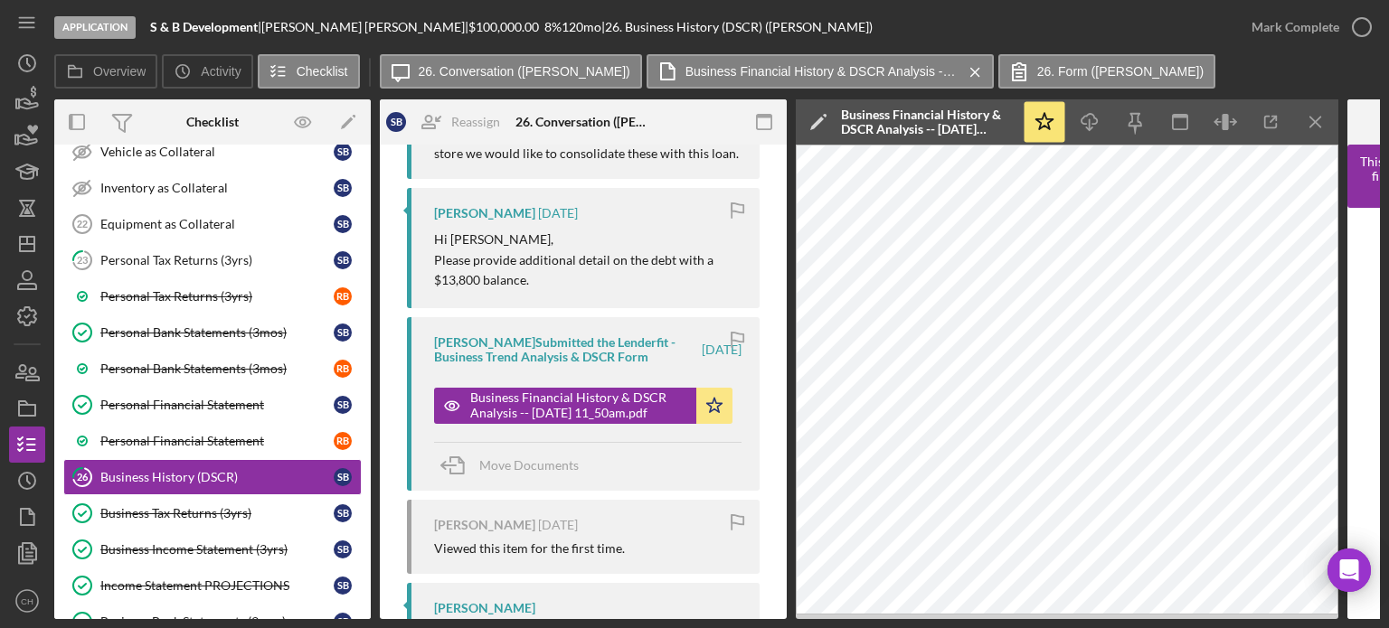
click at [1320, 113] on icon "Icon/Menu Close" at bounding box center [1316, 122] width 41 height 41
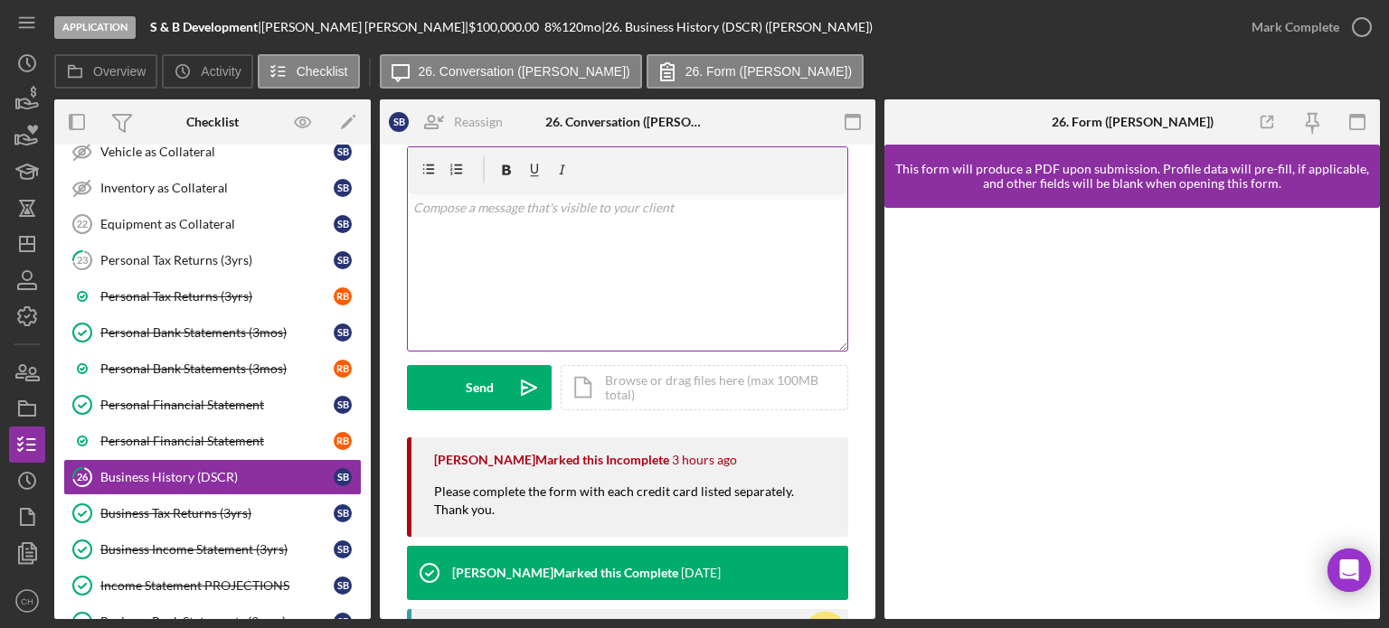
scroll to position [0, 0]
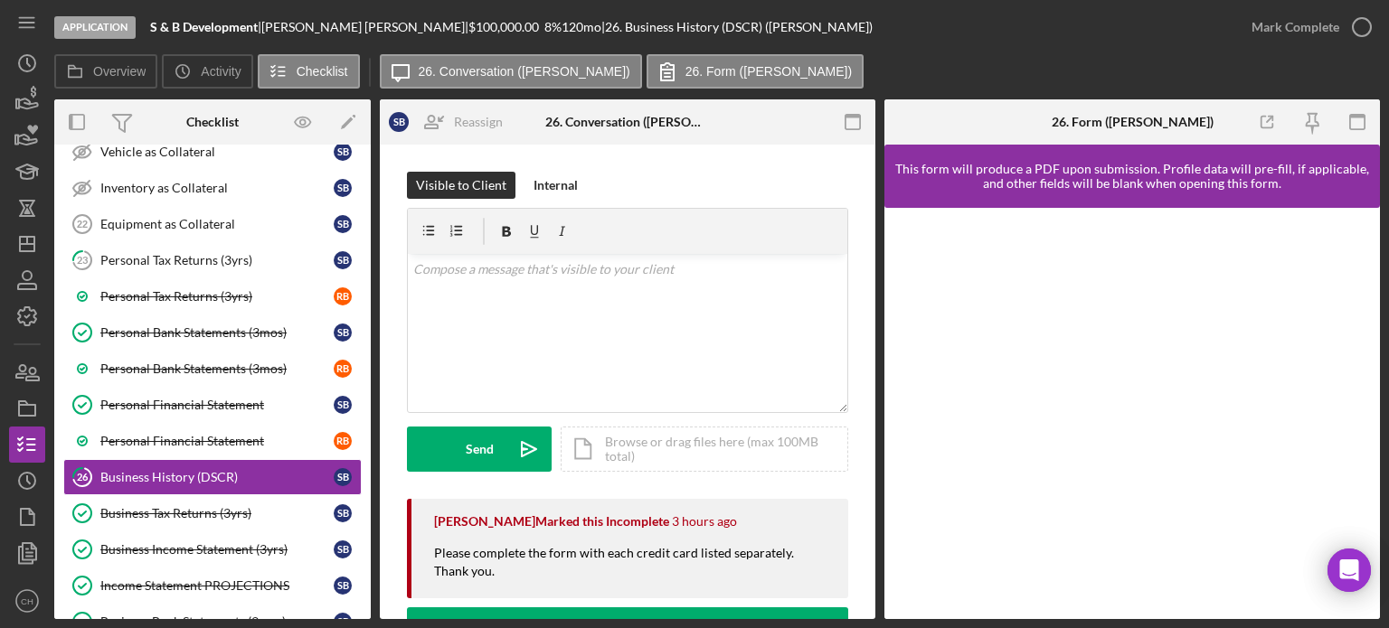
drag, startPoint x: 752, startPoint y: 526, endPoint x: 810, endPoint y: 499, distance: 63.9
click at [752, 526] on div "[PERSON_NAME] Marked this Incomplete 3 hours ago" at bounding box center [632, 521] width 396 height 45
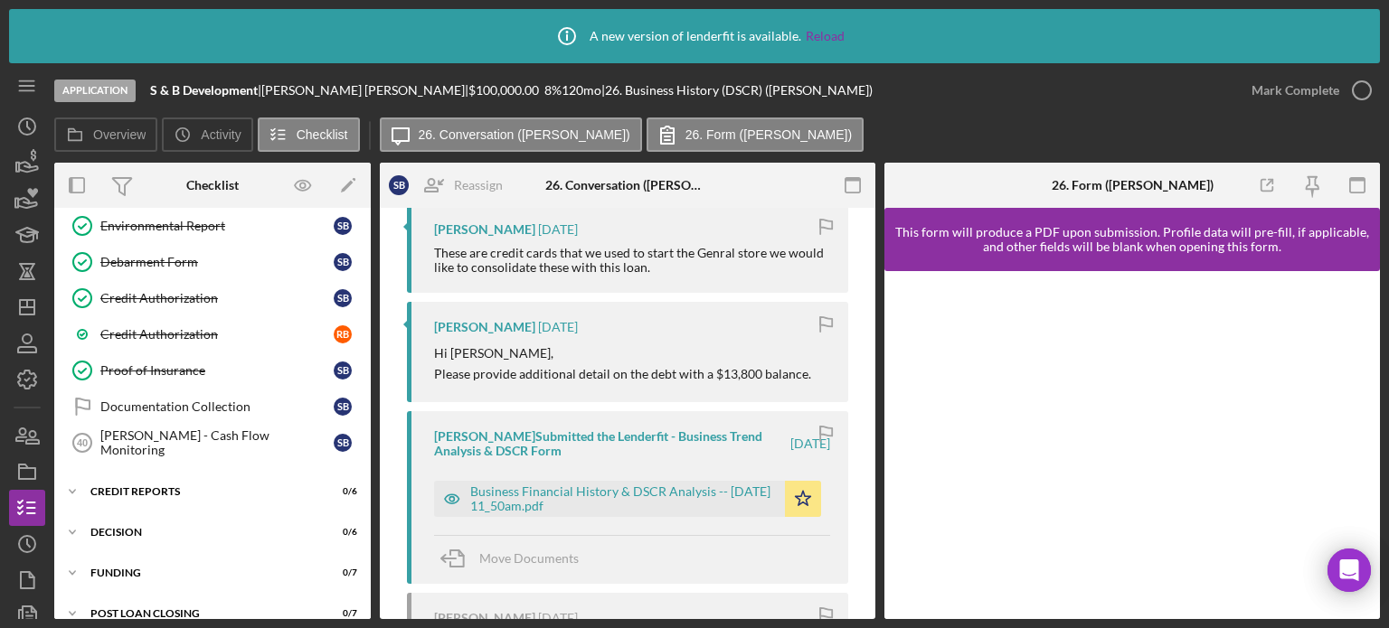
scroll to position [814, 0]
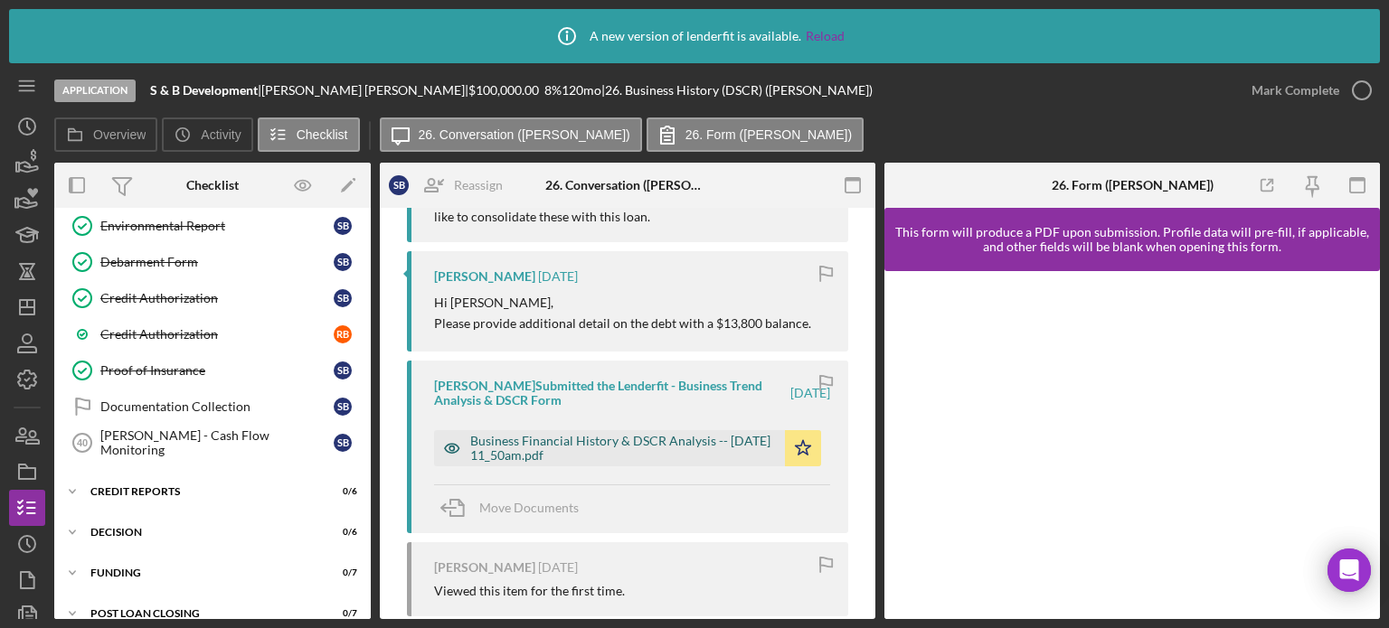
click at [576, 448] on div "Business Financial History & DSCR Analysis -- [DATE] 11_50am.pdf" at bounding box center [623, 448] width 306 height 29
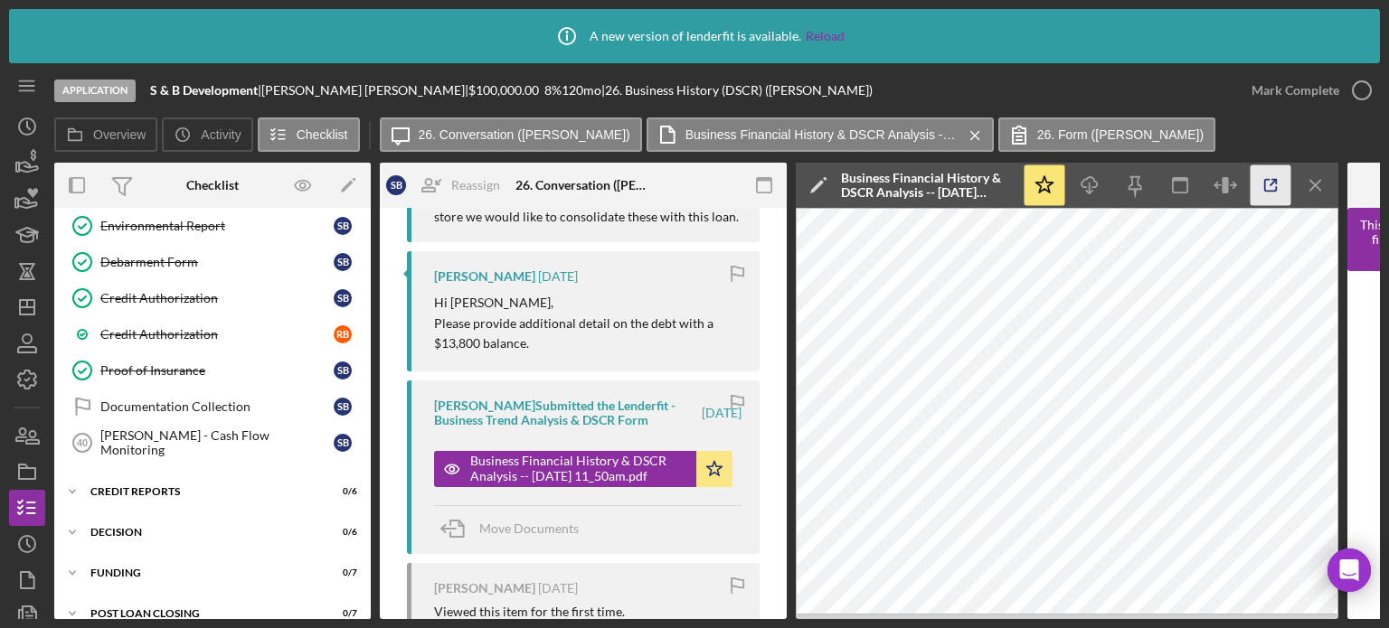
click at [1272, 180] on polyline "button" at bounding box center [1274, 182] width 5 height 5
click at [1324, 185] on icon "Icon/Menu Close" at bounding box center [1316, 185] width 41 height 41
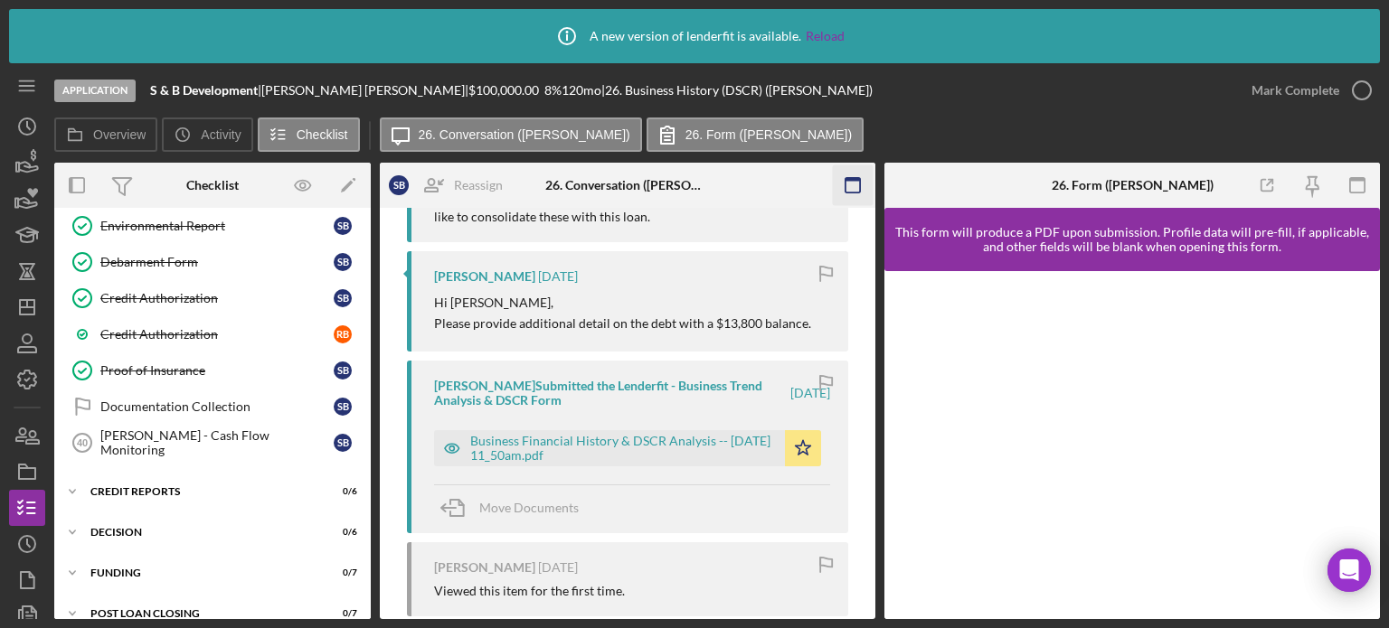
click at [849, 191] on icon "button" at bounding box center [853, 185] width 41 height 41
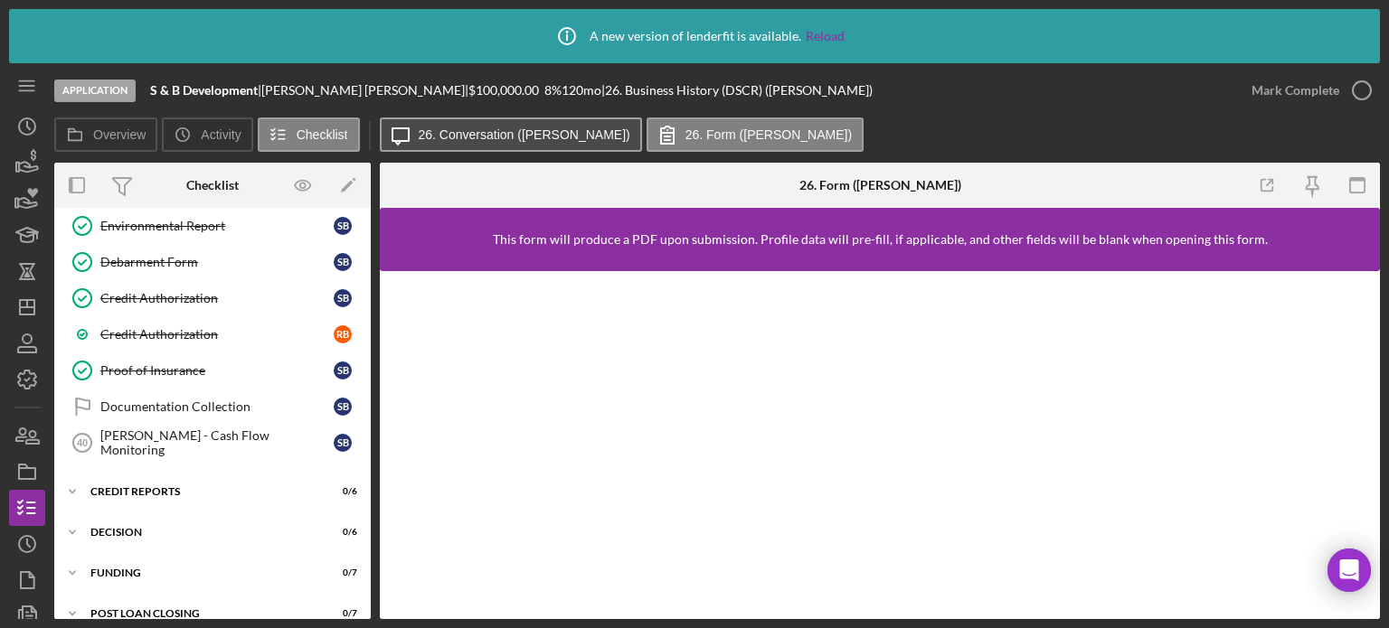
click at [463, 128] on label "26. Conversation ([PERSON_NAME])" at bounding box center [525, 134] width 212 height 14
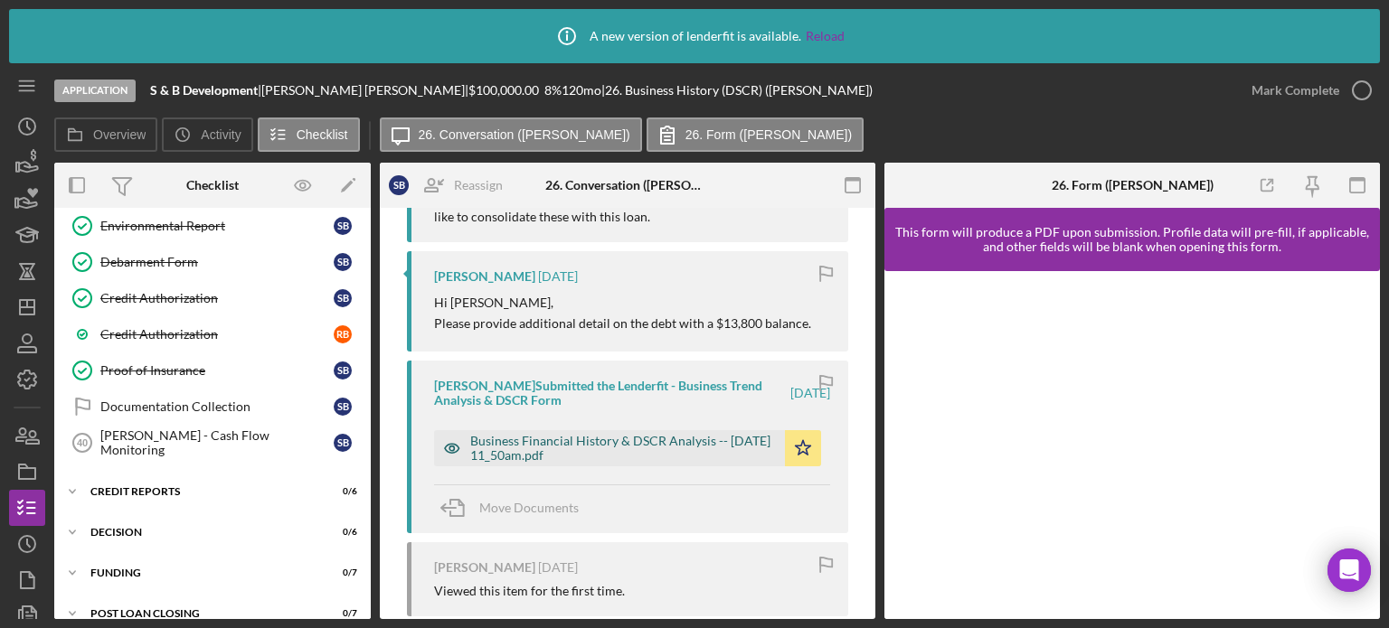
click at [487, 430] on div "Business Financial History & DSCR Analysis -- [DATE] 11_50am.pdf" at bounding box center [609, 448] width 351 height 36
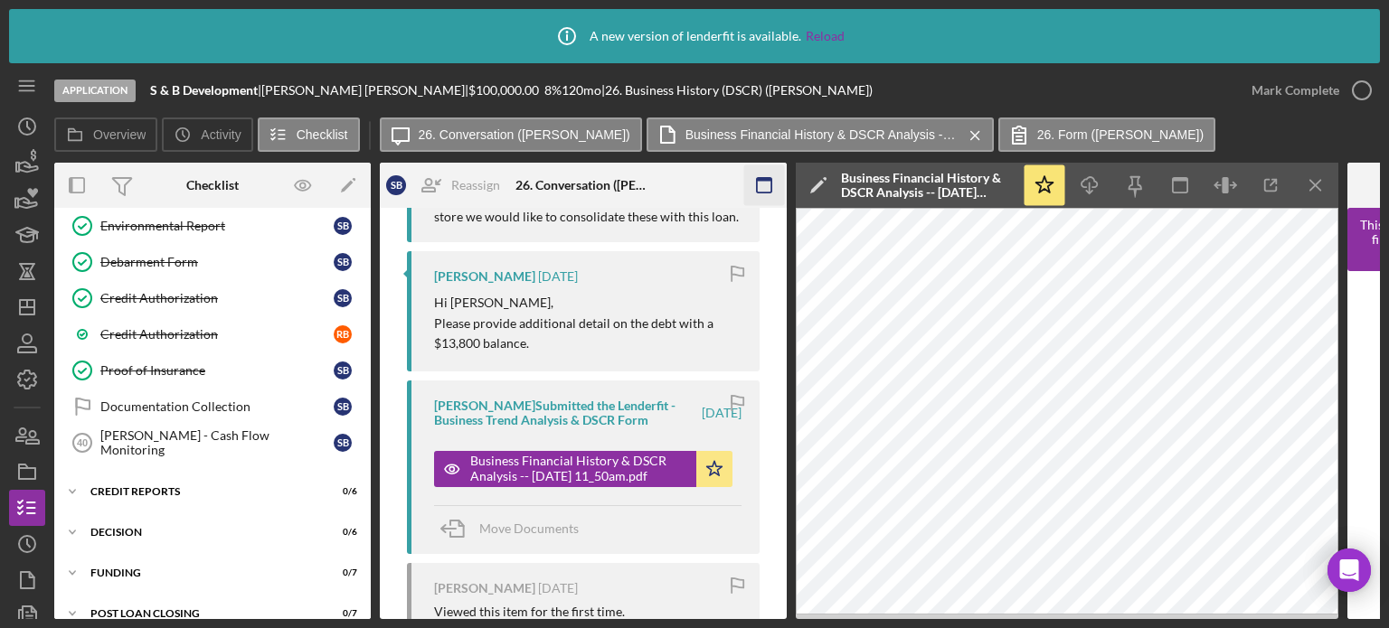
click at [773, 176] on icon "button" at bounding box center [764, 185] width 41 height 41
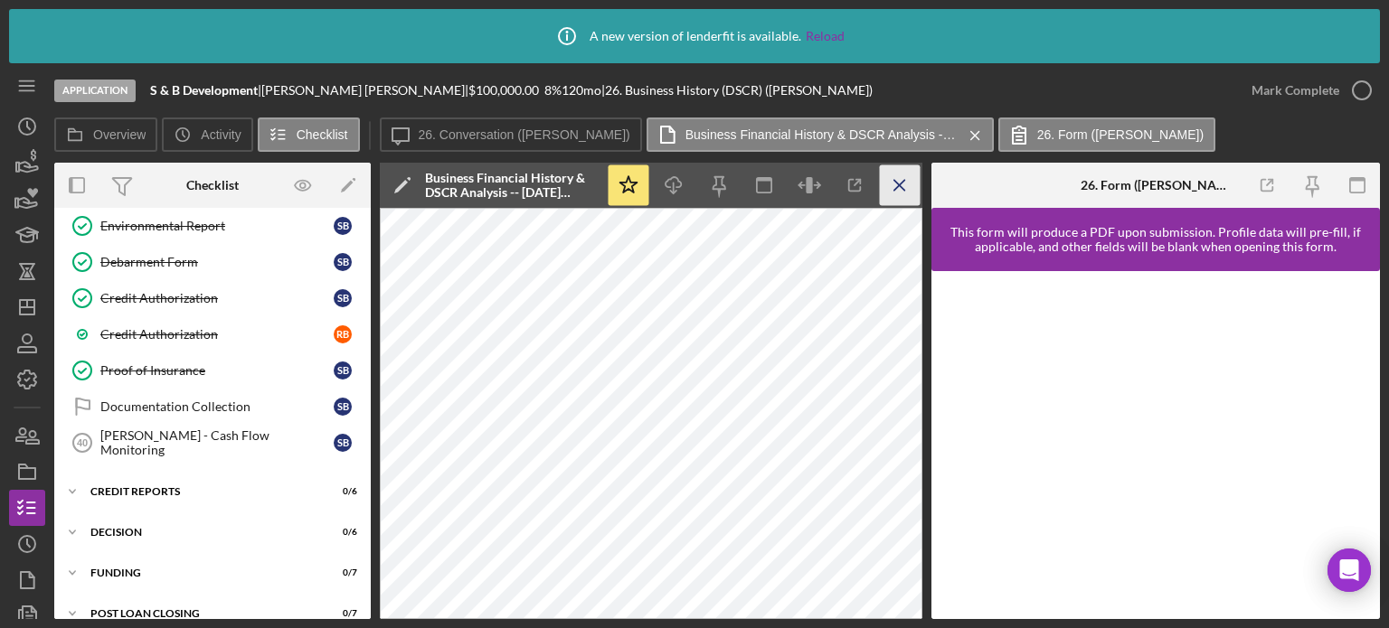
click at [897, 190] on icon "Icon/Menu Close" at bounding box center [900, 185] width 41 height 41
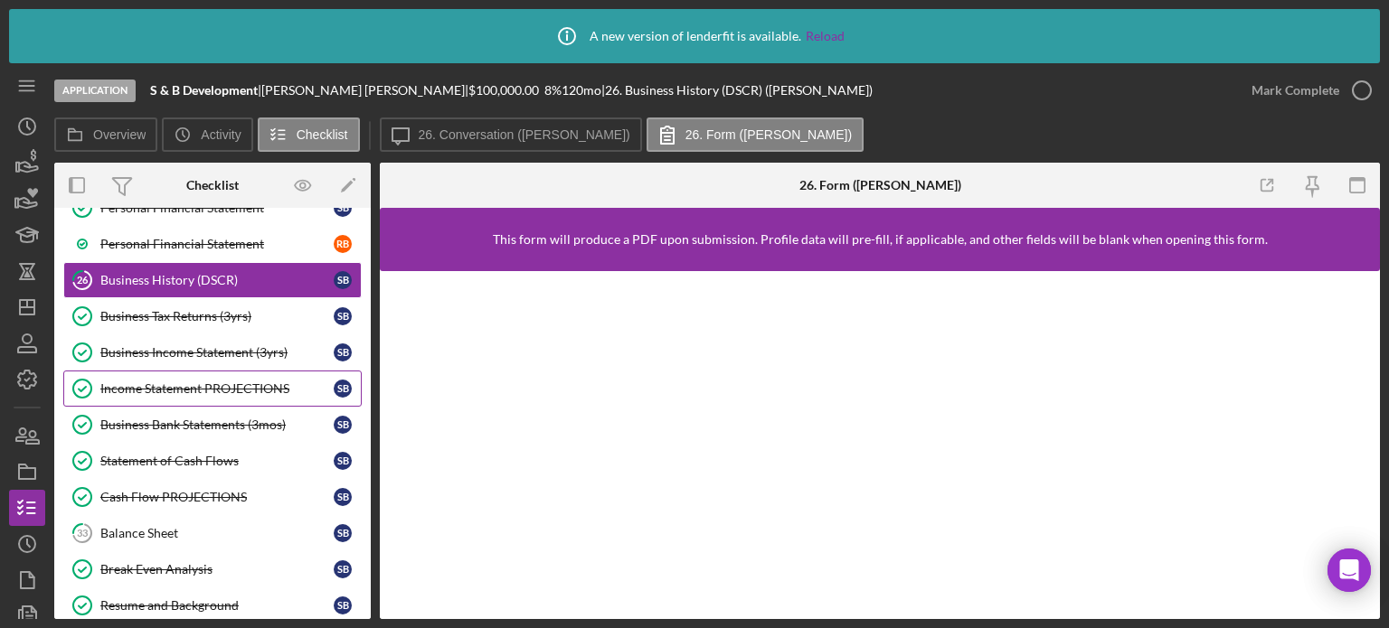
scroll to position [1479, 0]
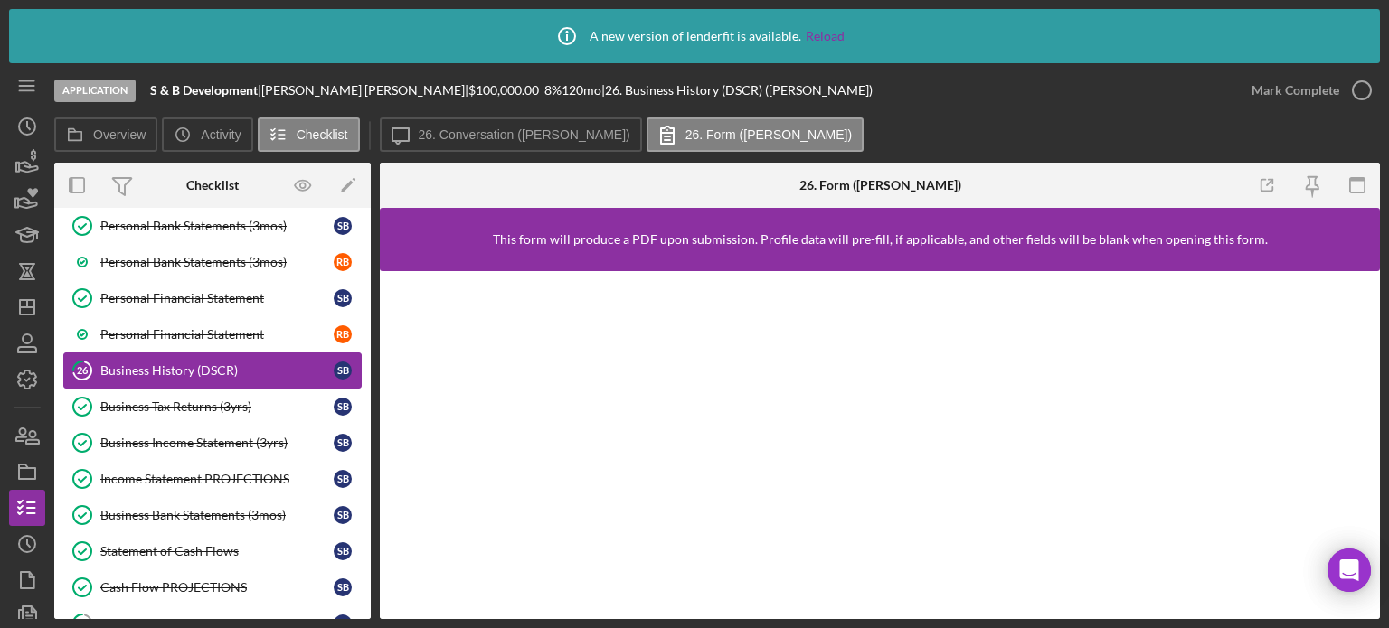
click at [218, 363] on div "Business History (DSCR)" at bounding box center [216, 370] width 233 height 14
click at [1366, 180] on icon "button" at bounding box center [1357, 185] width 41 height 41
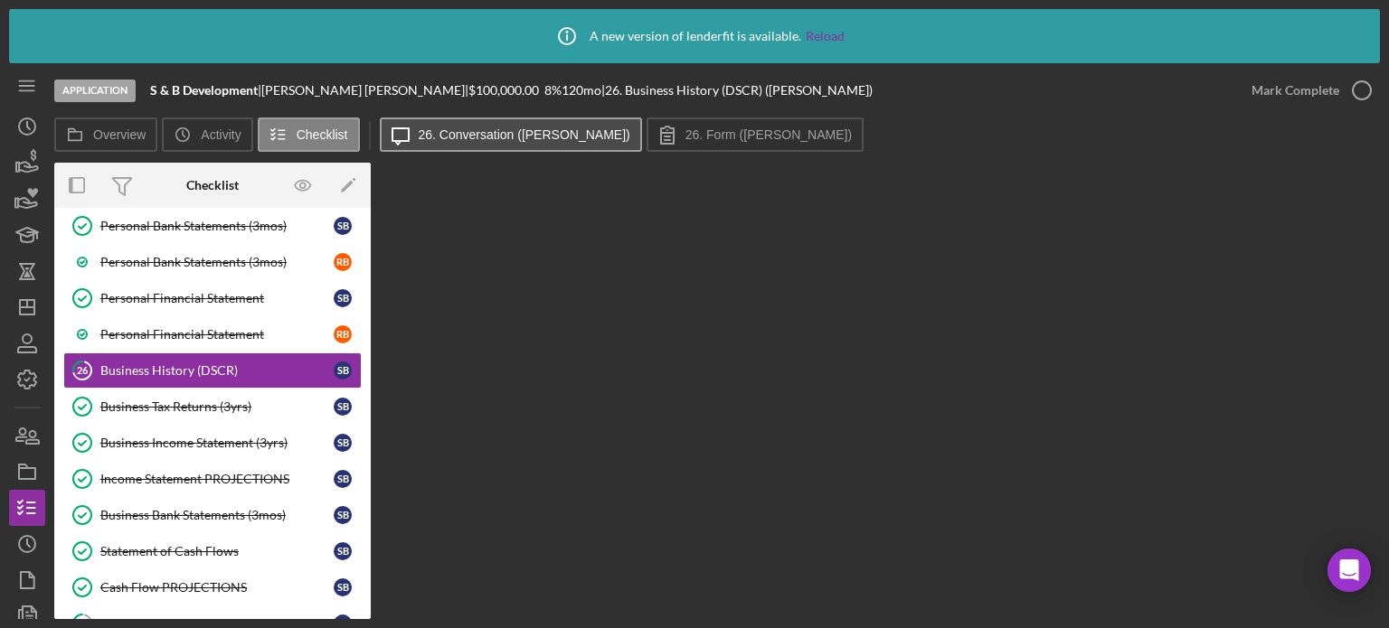
click at [569, 122] on button "Icon/Message 26. Conversation ([PERSON_NAME])" at bounding box center [511, 135] width 262 height 34
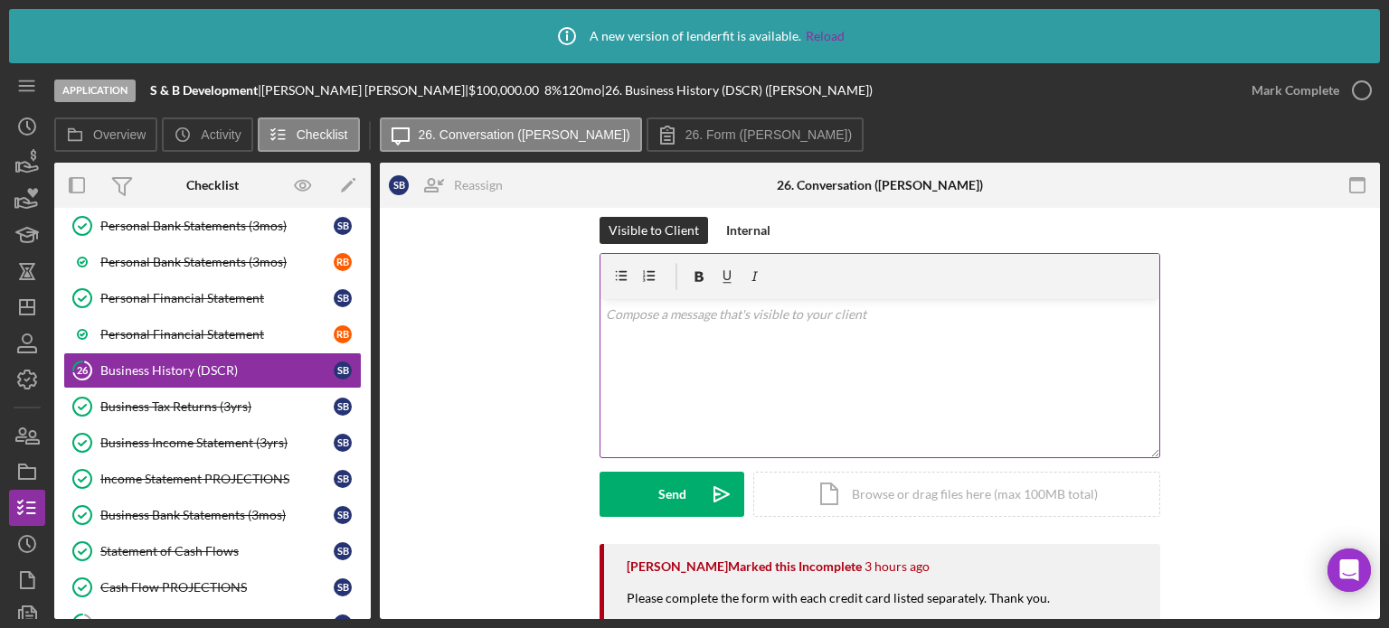
scroll to position [0, 0]
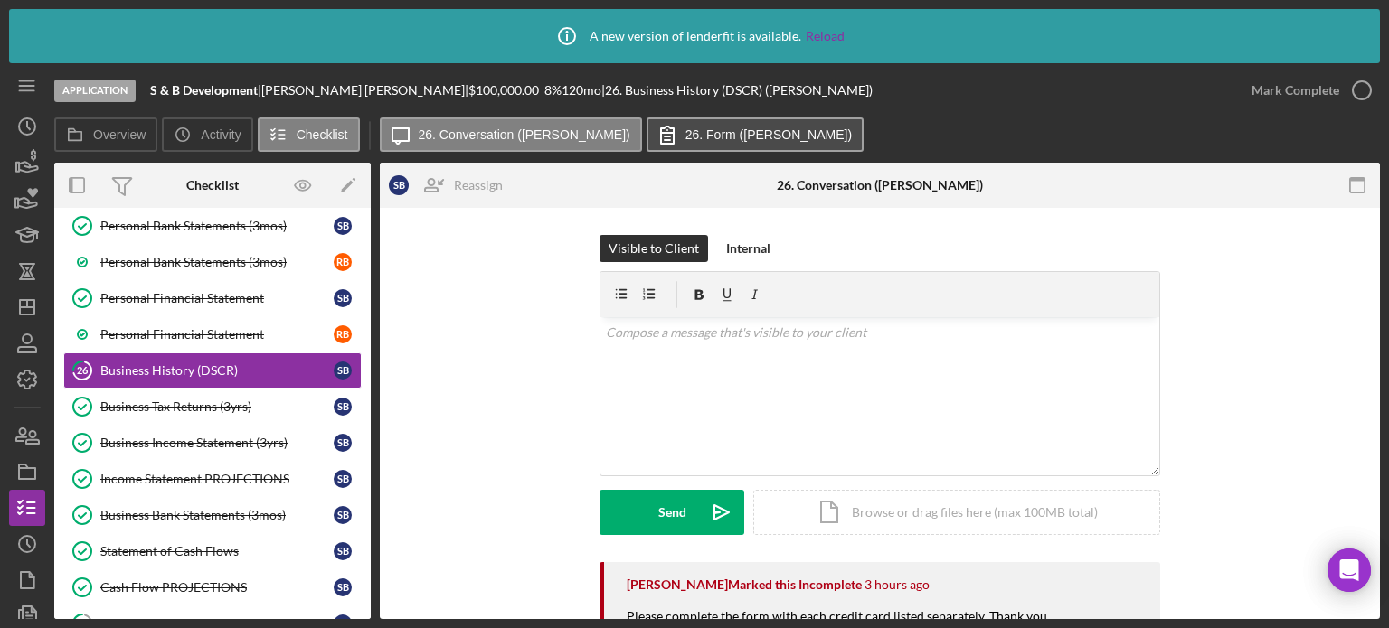
click at [684, 142] on button "26. Form ([PERSON_NAME])" at bounding box center [754, 135] width 217 height 34
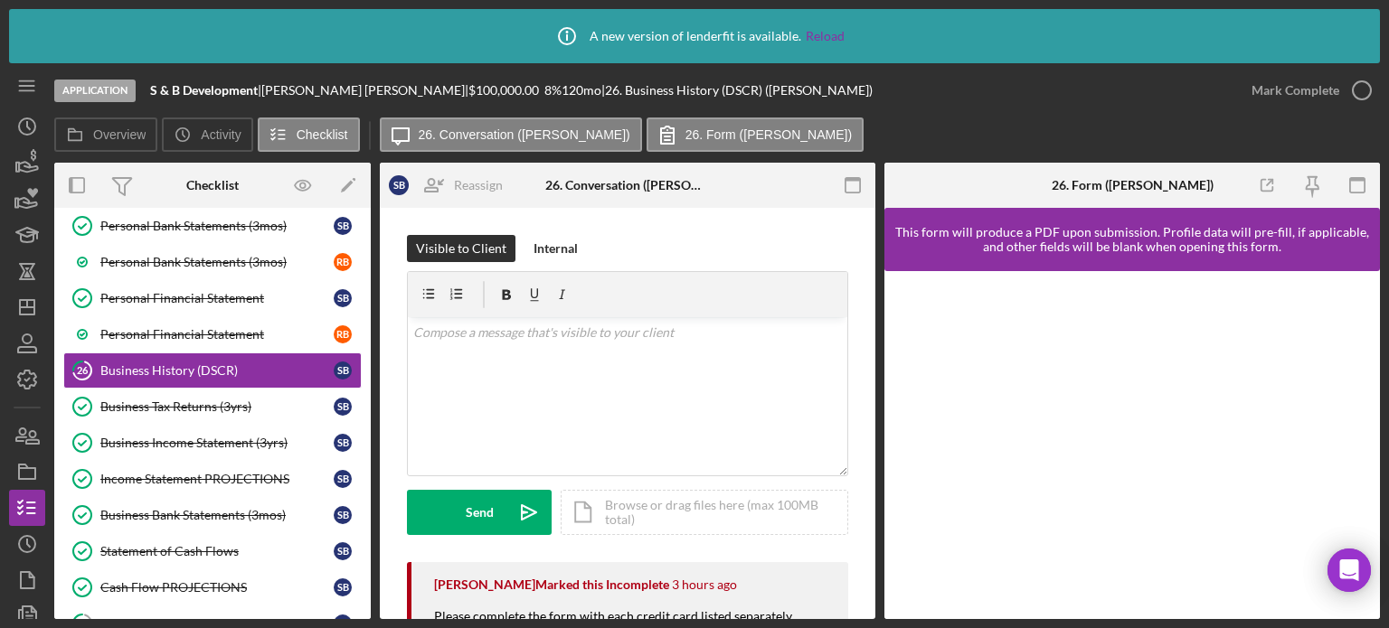
click at [476, 155] on div "Overview Icon/History Activity Checklist Icon/Message 26. Conversation ([PERSON…" at bounding box center [717, 369] width 1326 height 502
click at [479, 145] on button "Icon/Message 26. Conversation ([PERSON_NAME])" at bounding box center [511, 135] width 262 height 34
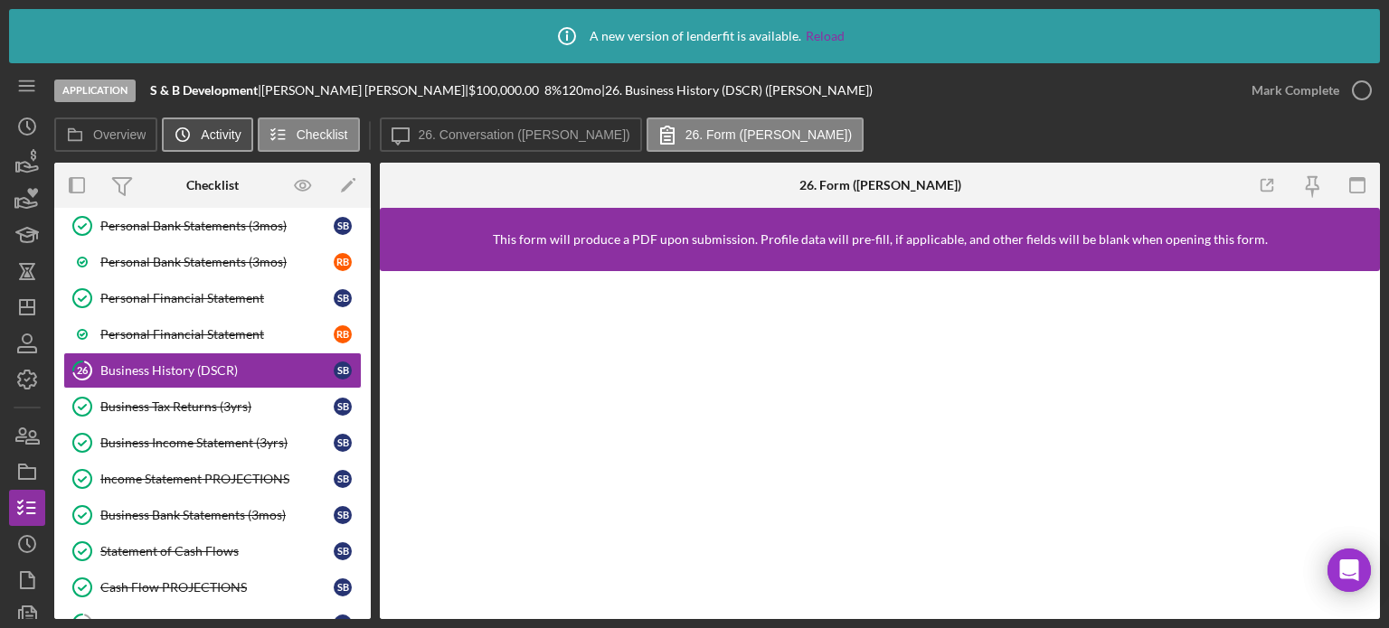
click at [203, 136] on label "Activity" at bounding box center [221, 134] width 40 height 14
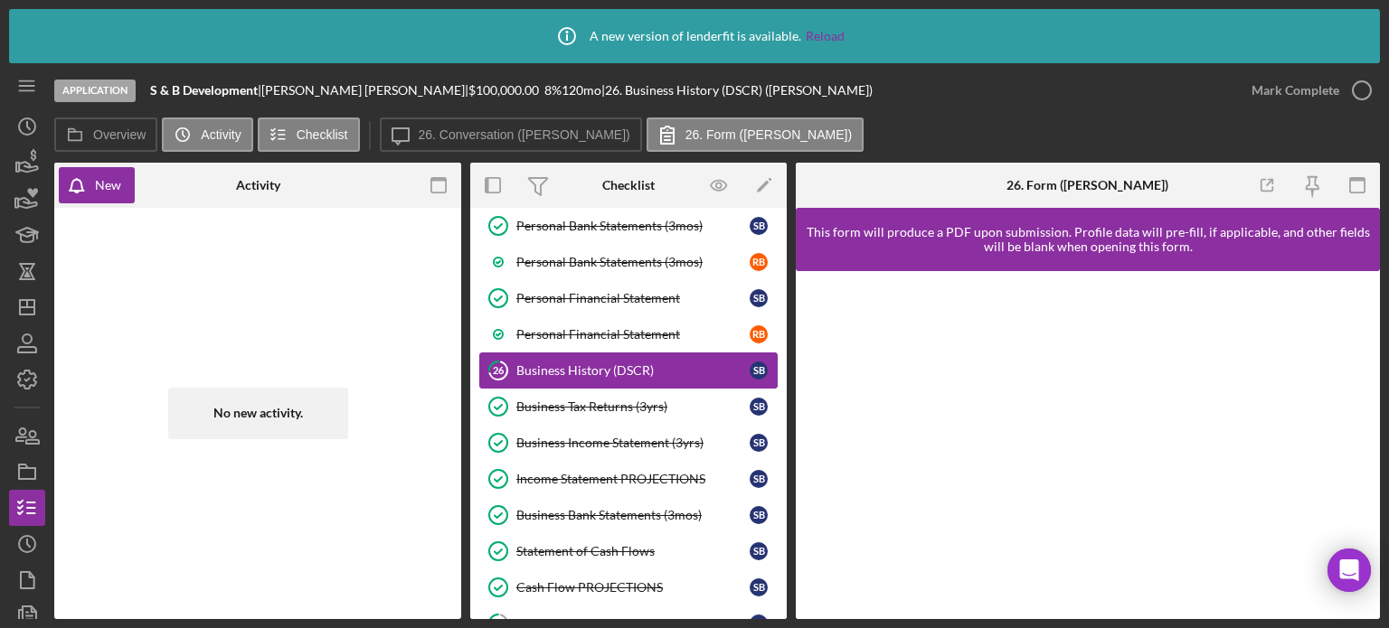
click at [608, 368] on link "26 Business History (DSCR) S B" at bounding box center [628, 371] width 298 height 36
click at [616, 400] on div "Business Tax Returns (3yrs)" at bounding box center [632, 407] width 233 height 14
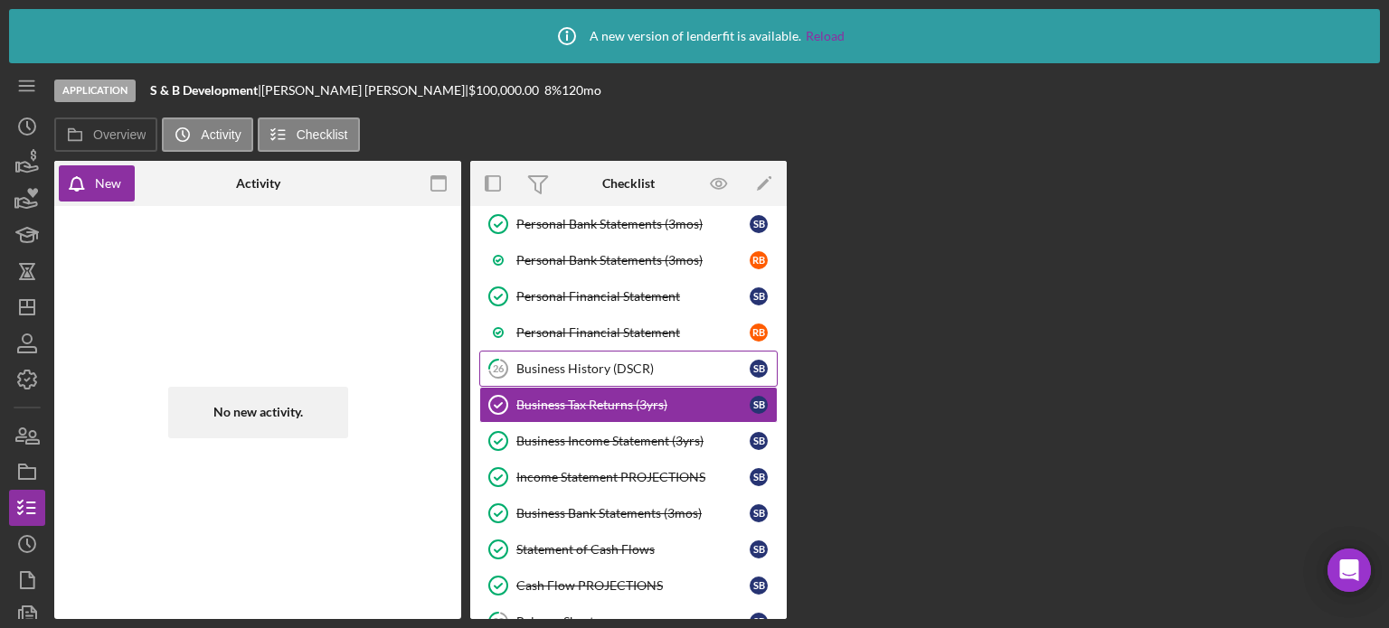
click at [598, 362] on div "Business History (DSCR)" at bounding box center [632, 369] width 233 height 14
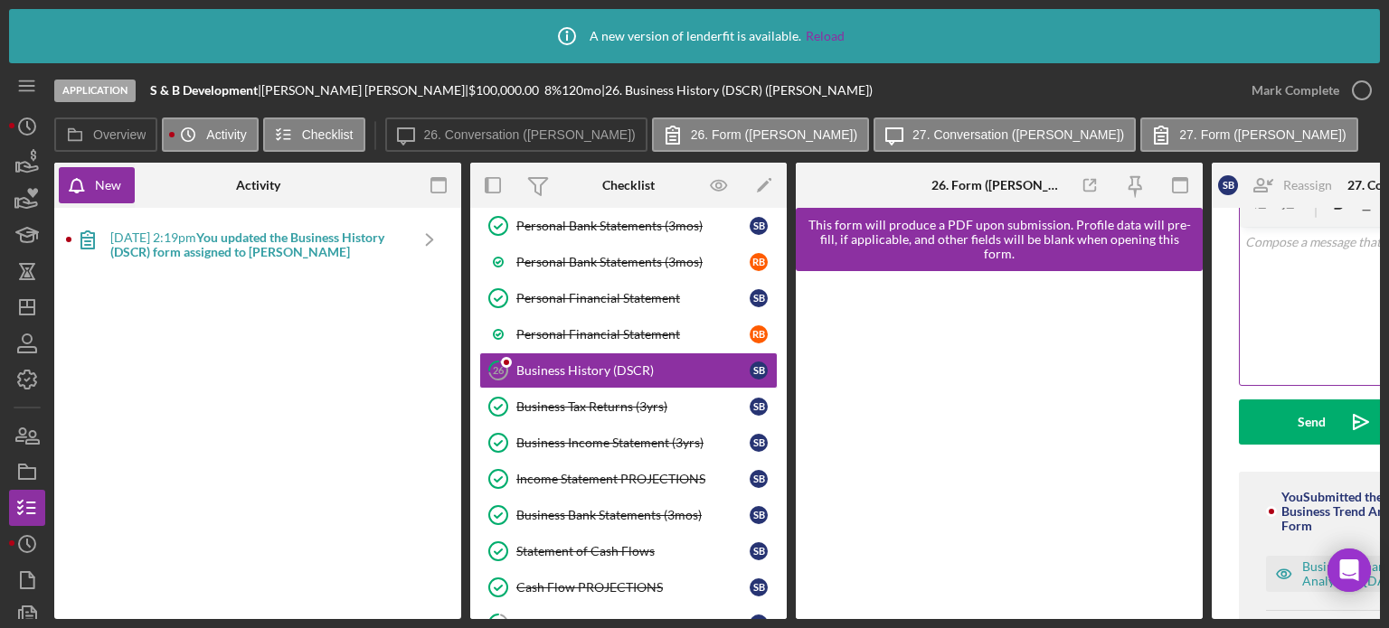
scroll to position [181, 0]
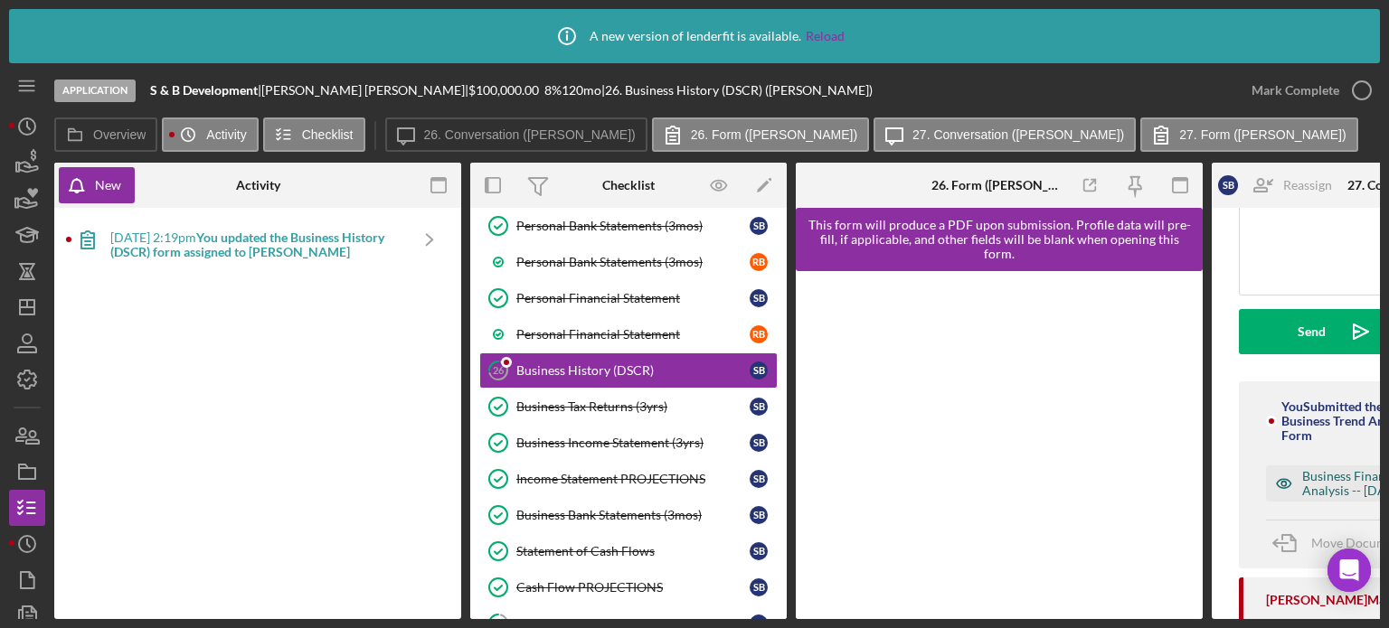
click at [1352, 491] on div "Business Financial History & DSCR Analysis -- [DATE] 02_19pm.pdf" at bounding box center [1408, 483] width 212 height 29
click at [1161, 625] on div "Icon/Info A new version of lenderfit is available. Reload Application S & B Dev…" at bounding box center [694, 314] width 1389 height 628
drag, startPoint x: 716, startPoint y: 621, endPoint x: 1079, endPoint y: 602, distance: 363.1
click at [1081, 601] on div "Icon/Info A new version of lenderfit is available. Reload Application S & B Dev…" at bounding box center [694, 314] width 1389 height 628
click at [1068, 620] on div "Icon/Info A new version of lenderfit is available. Reload Application S & B Dev…" at bounding box center [694, 314] width 1389 height 628
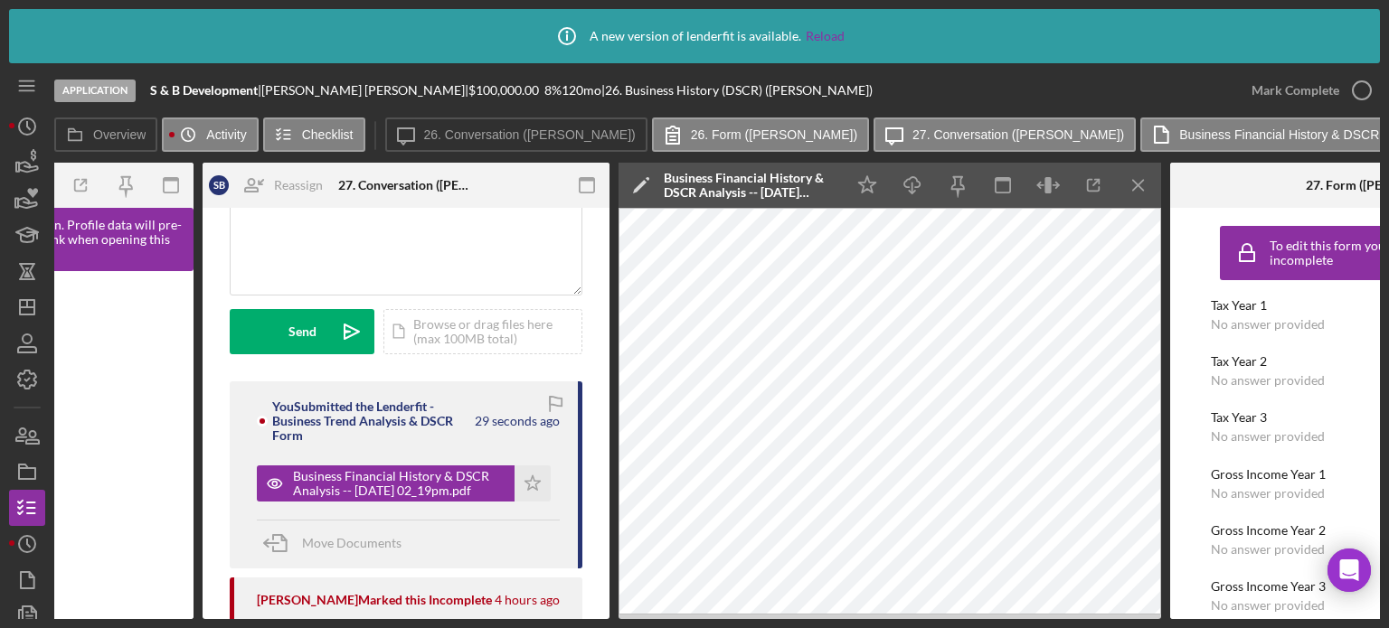
scroll to position [0, 999]
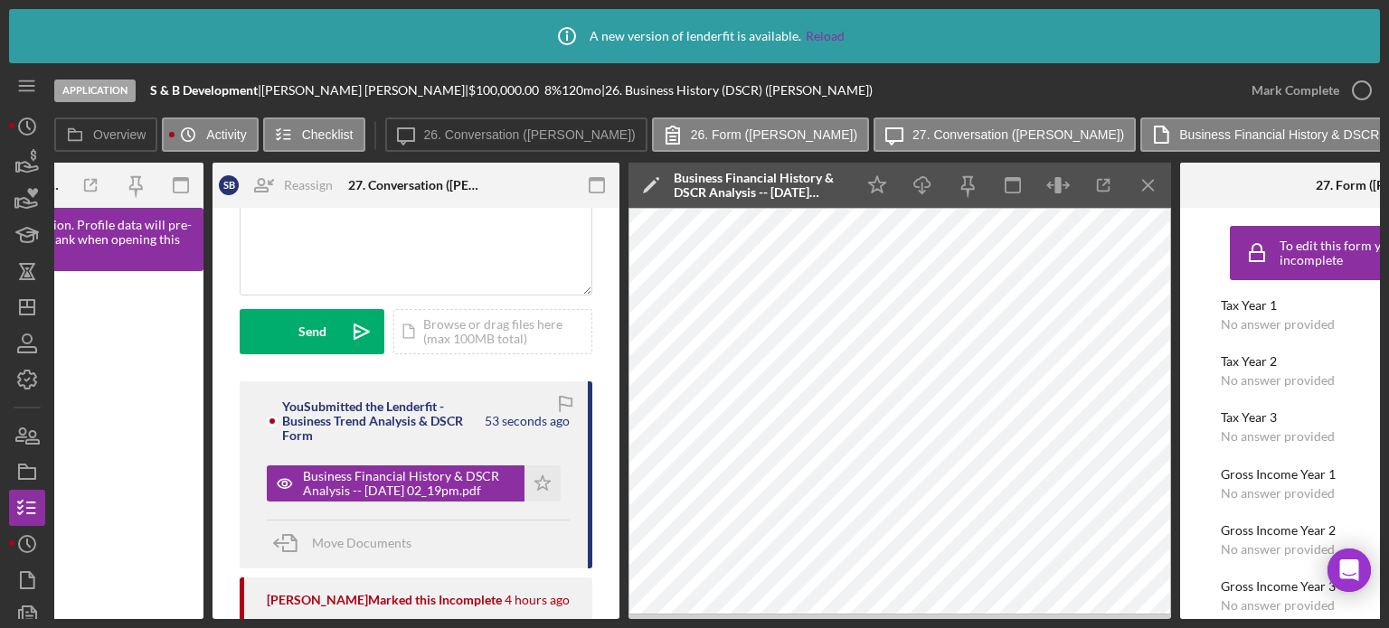
drag, startPoint x: 1246, startPoint y: 619, endPoint x: 1316, endPoint y: 621, distance: 69.6
click at [1316, 621] on div "Icon/Info A new version of lenderfit is available. Reload Application S & B Dev…" at bounding box center [694, 314] width 1389 height 628
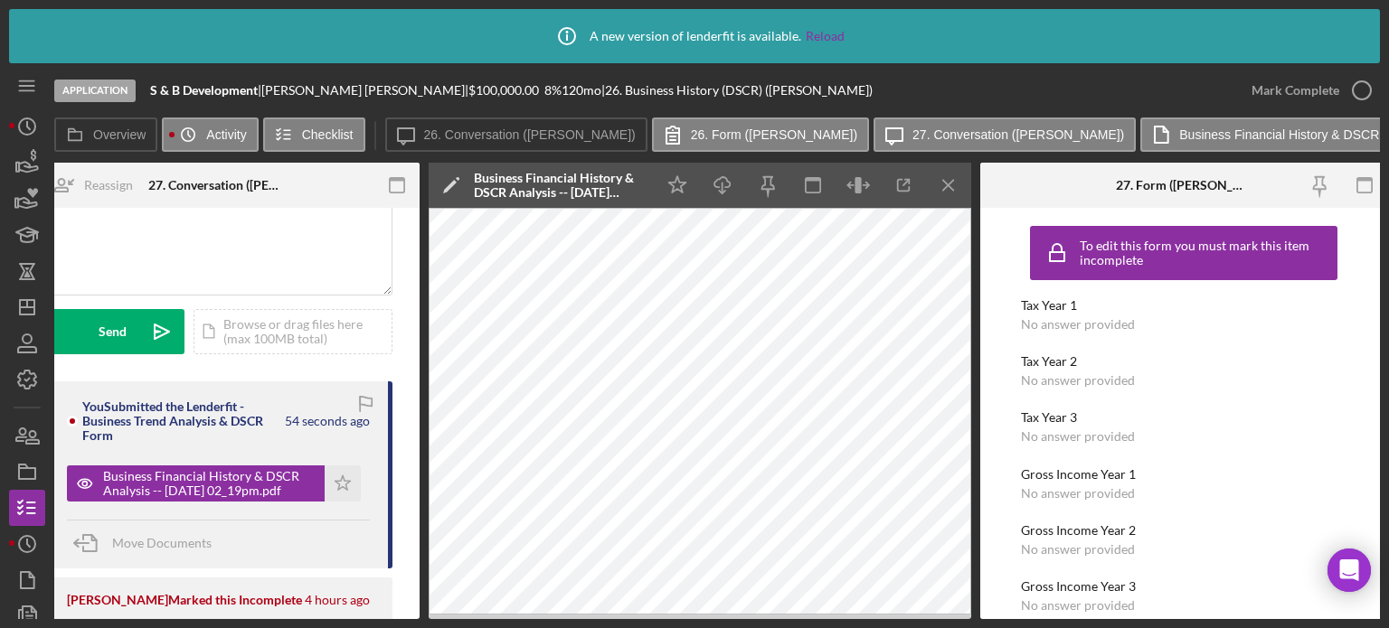
scroll to position [0, 1205]
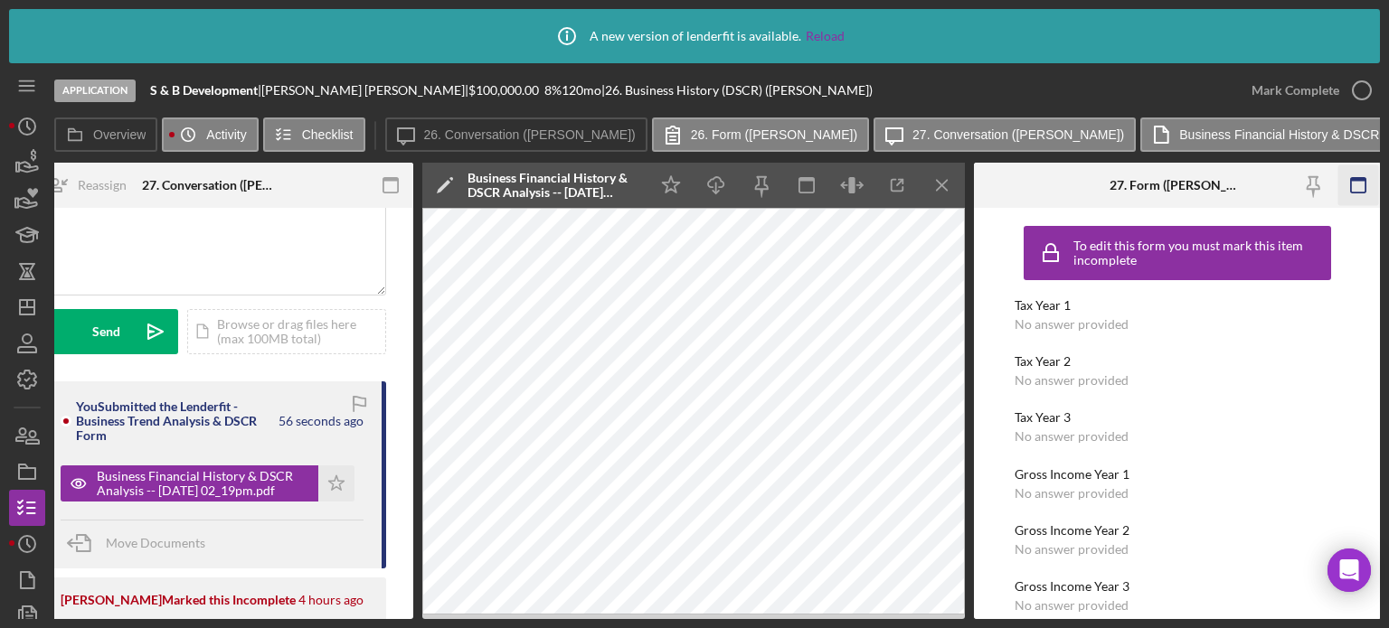
click at [1356, 187] on icon "button" at bounding box center [1358, 185] width 41 height 41
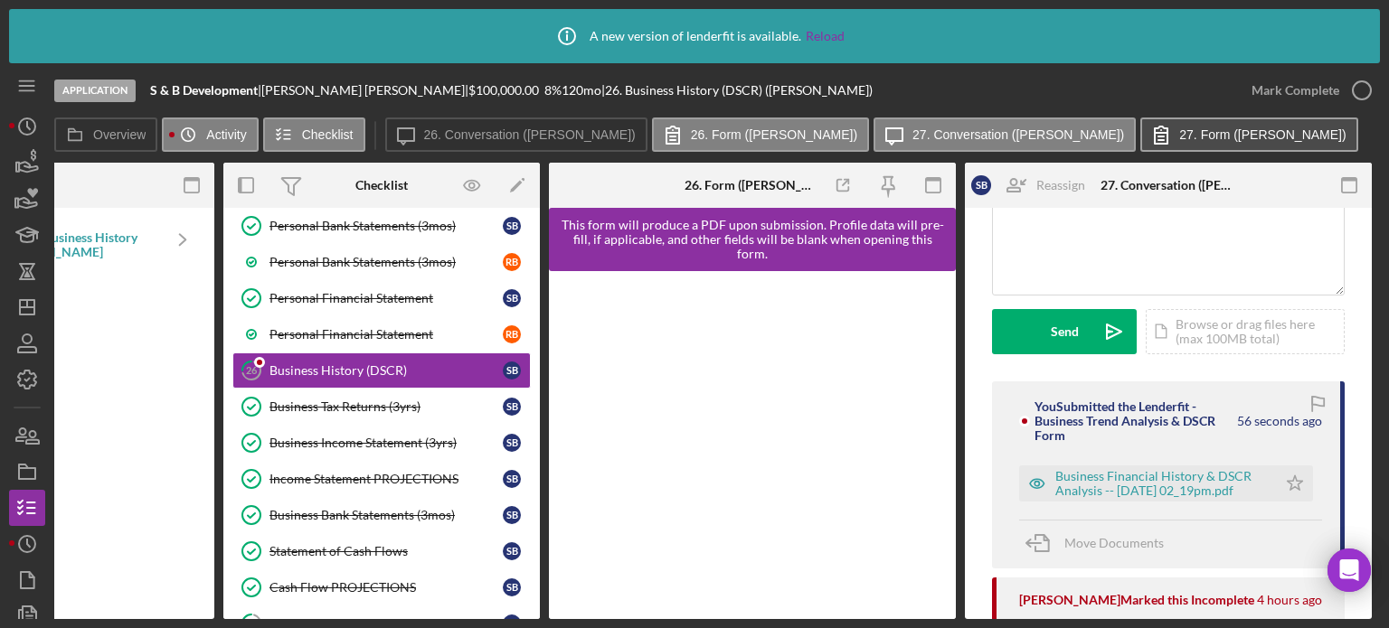
click at [1205, 137] on label "27. Form ([PERSON_NAME])" at bounding box center [1262, 134] width 166 height 14
click at [1204, 486] on div "Business Financial History & DSCR Analysis -- [DATE] 02_19pm.pdf" at bounding box center [1161, 483] width 212 height 29
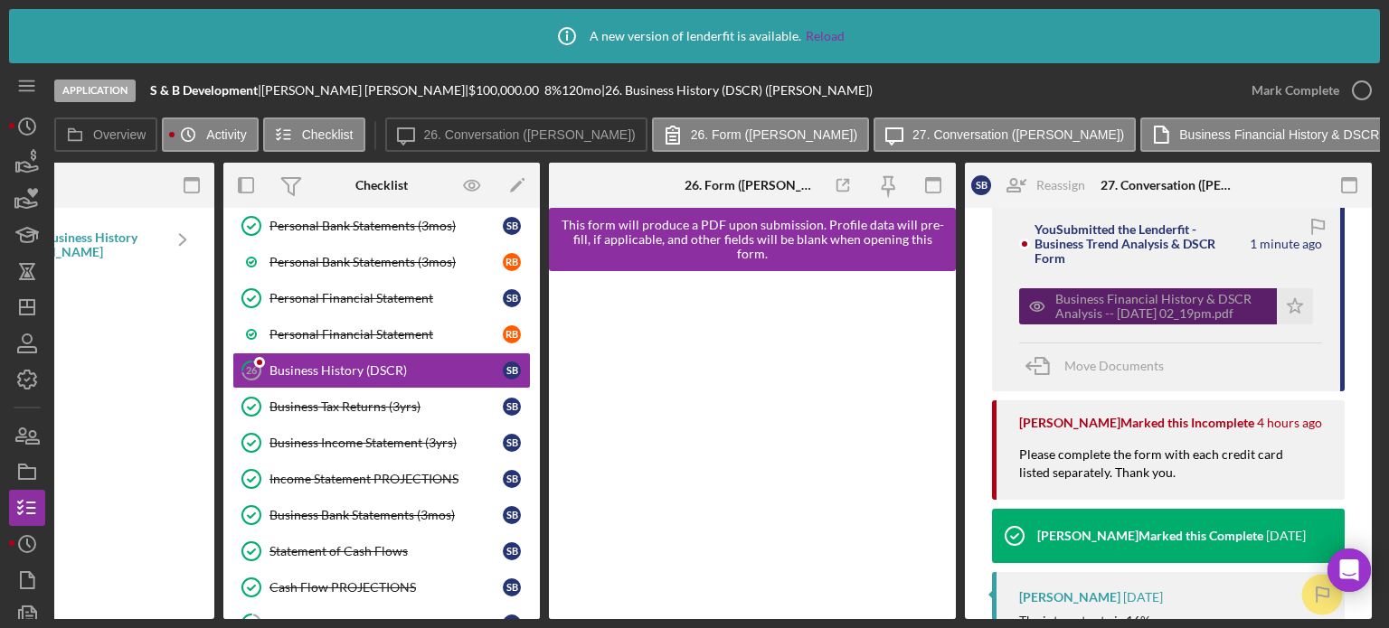
scroll to position [362, 0]
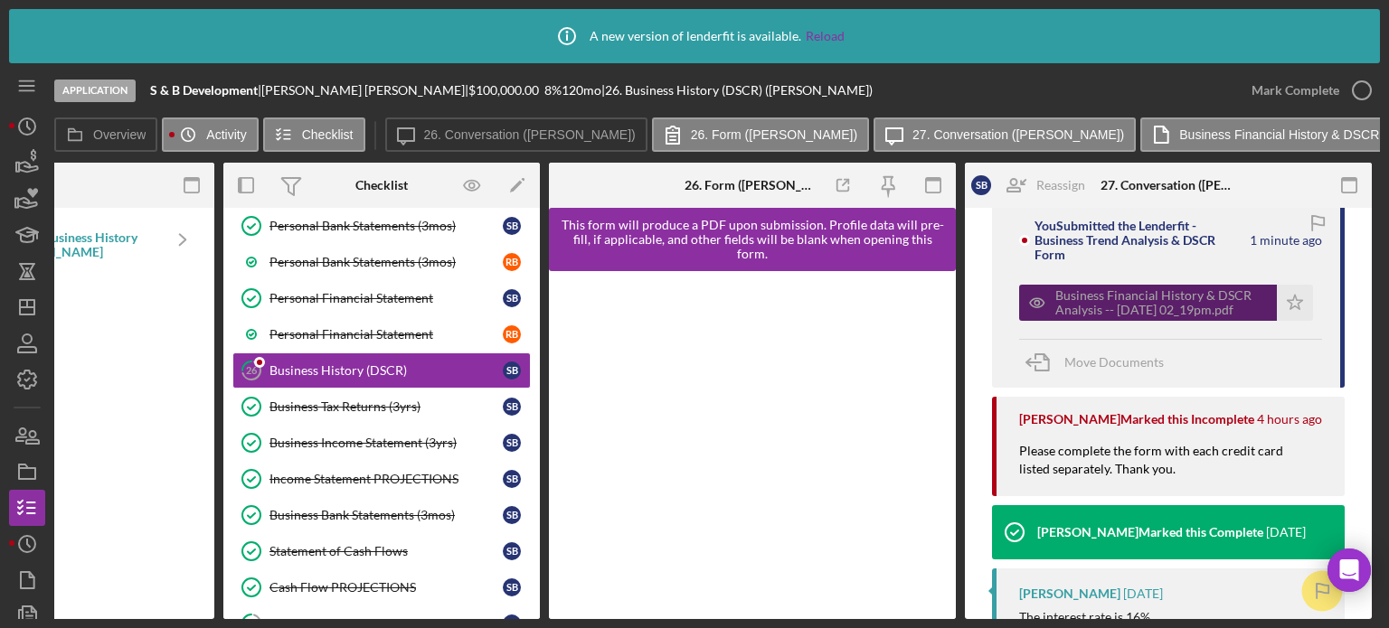
click at [1108, 303] on div "Business Financial History & DSCR Analysis -- [DATE] 02_19pm.pdf" at bounding box center [1161, 302] width 212 height 29
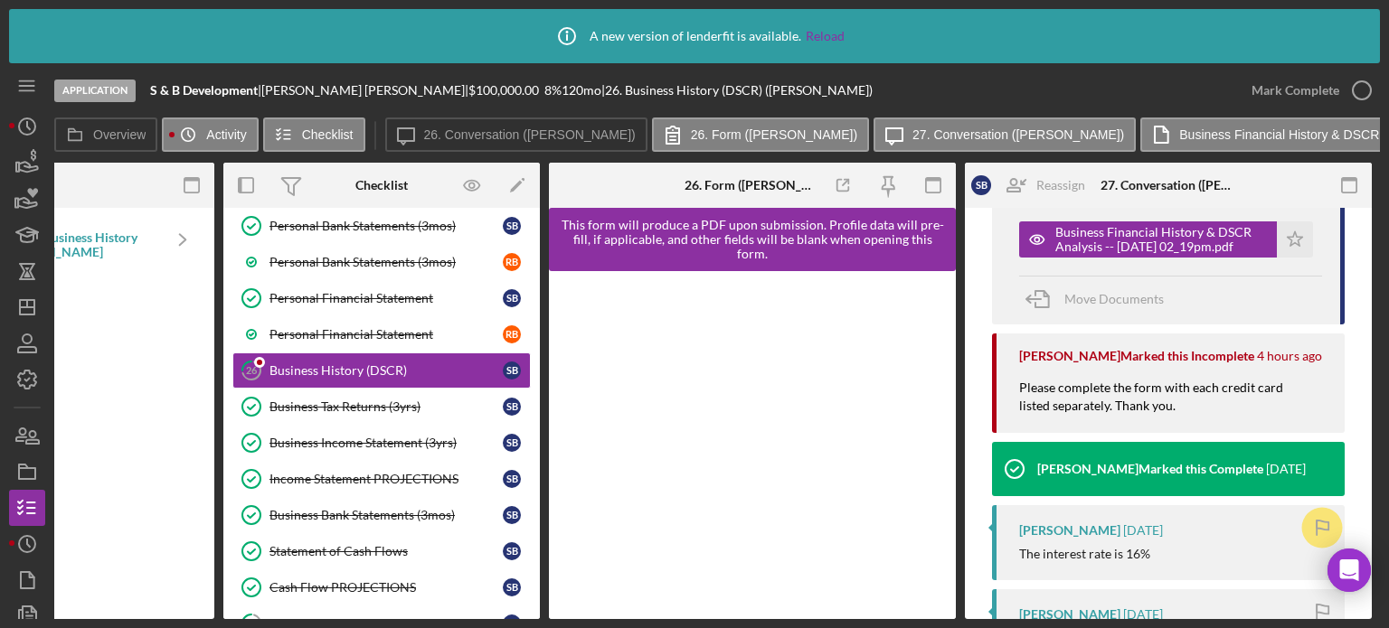
scroll to position [452, 0]
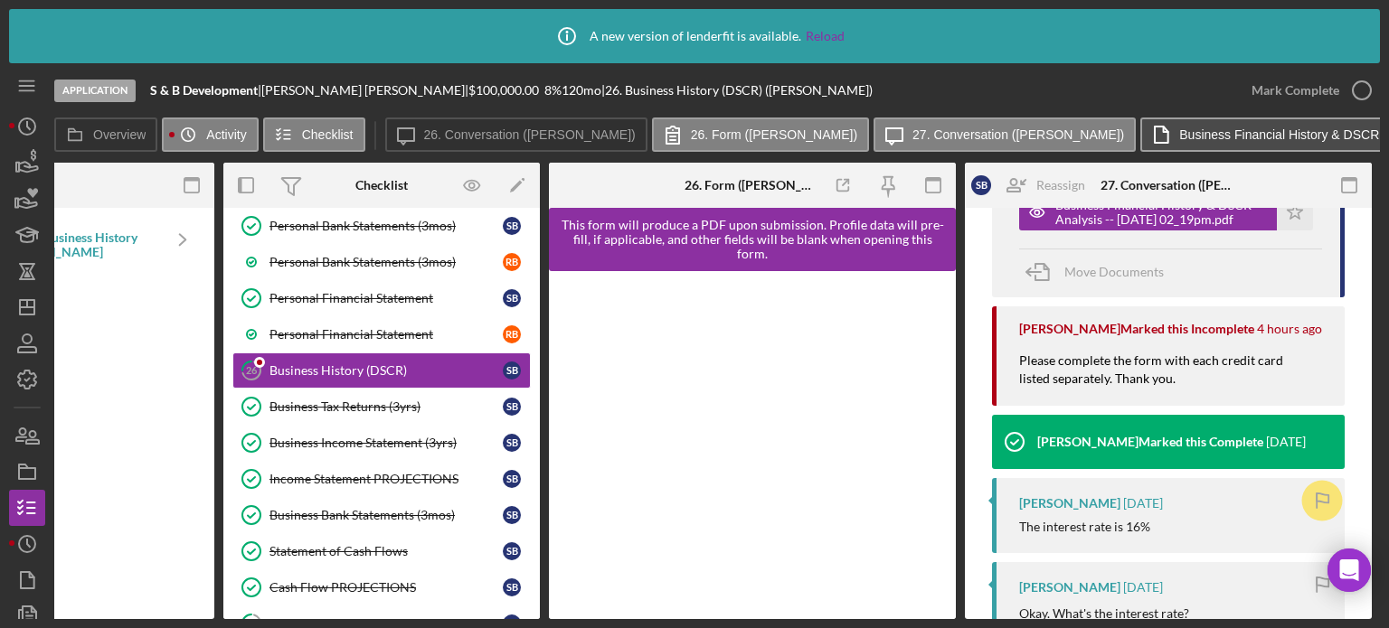
click at [1152, 122] on button "Business Financial History & DSCR Analysis -- [DATE] 02_19pm.pdf Icon/Menu Close" at bounding box center [1313, 135] width 347 height 34
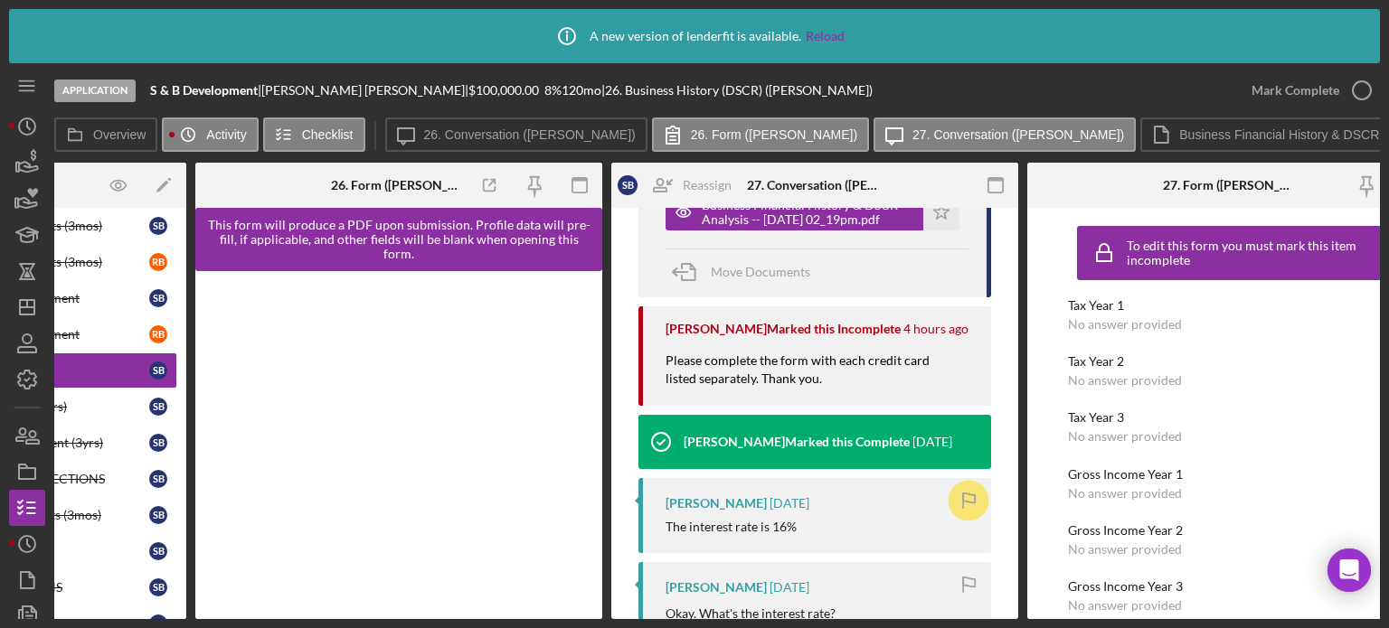
scroll to position [0, 663]
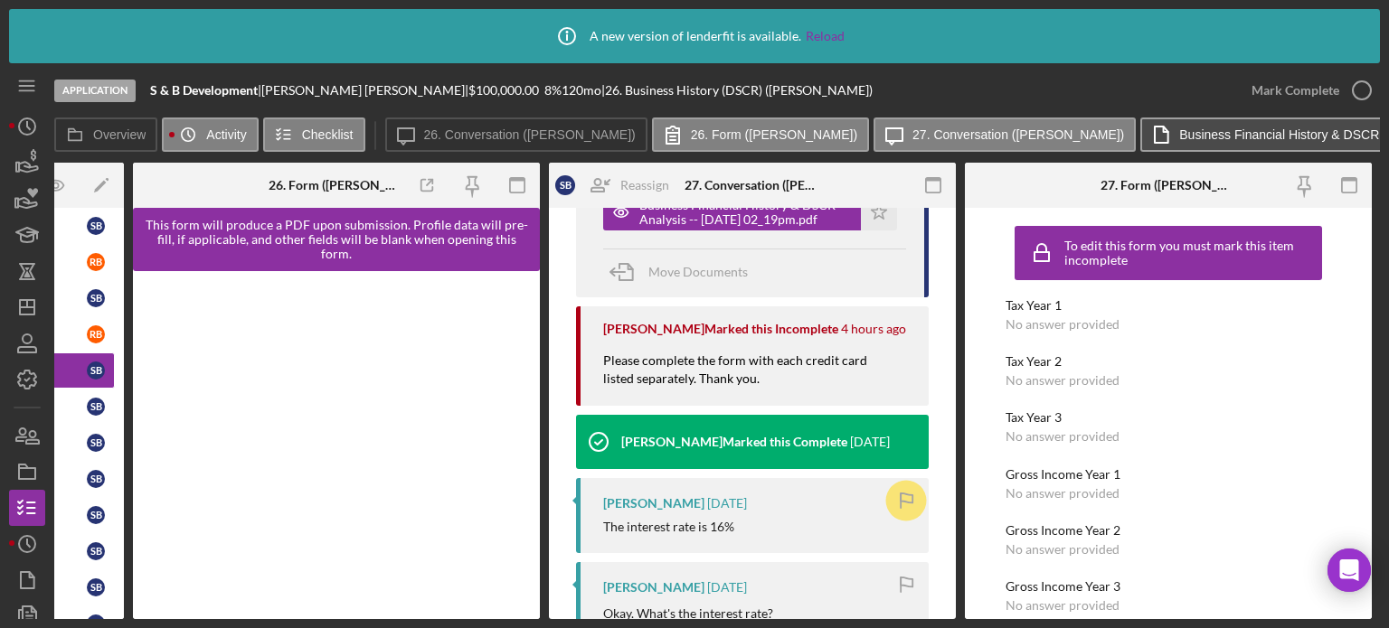
click at [1239, 144] on button "Business Financial History & DSCR Analysis -- [DATE] 02_19pm.pdf Icon/Menu Close" at bounding box center [1313, 135] width 347 height 34
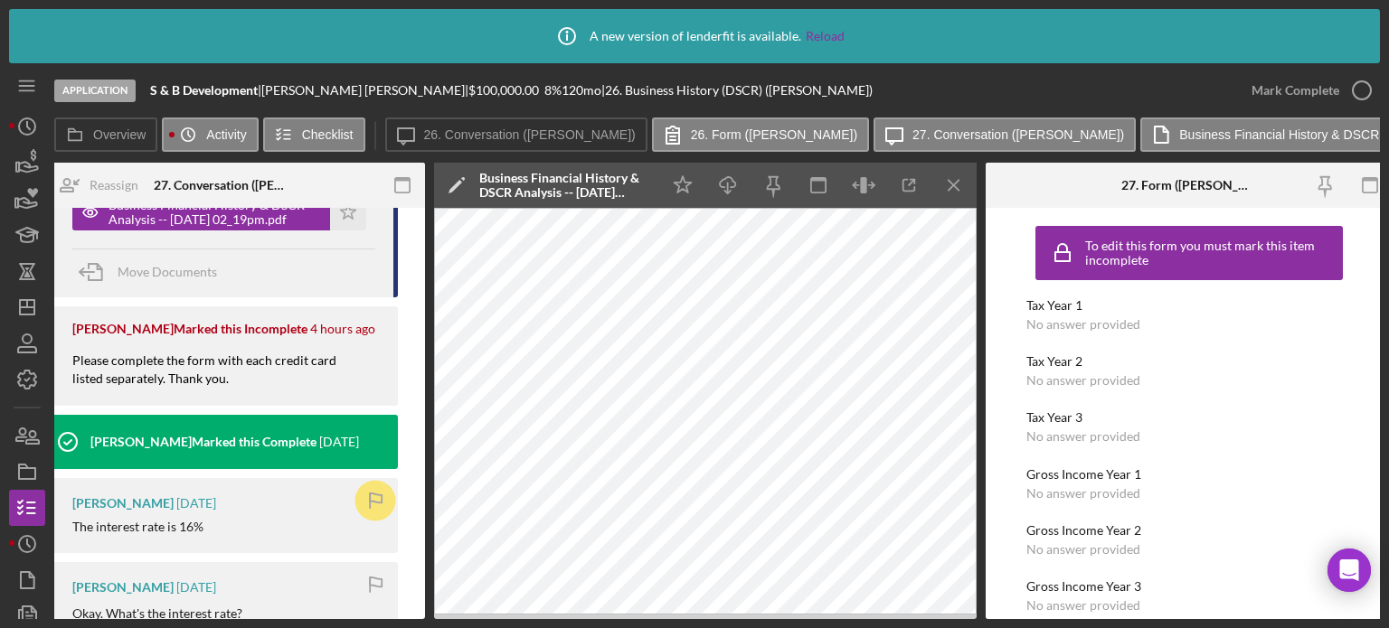
scroll to position [0, 1205]
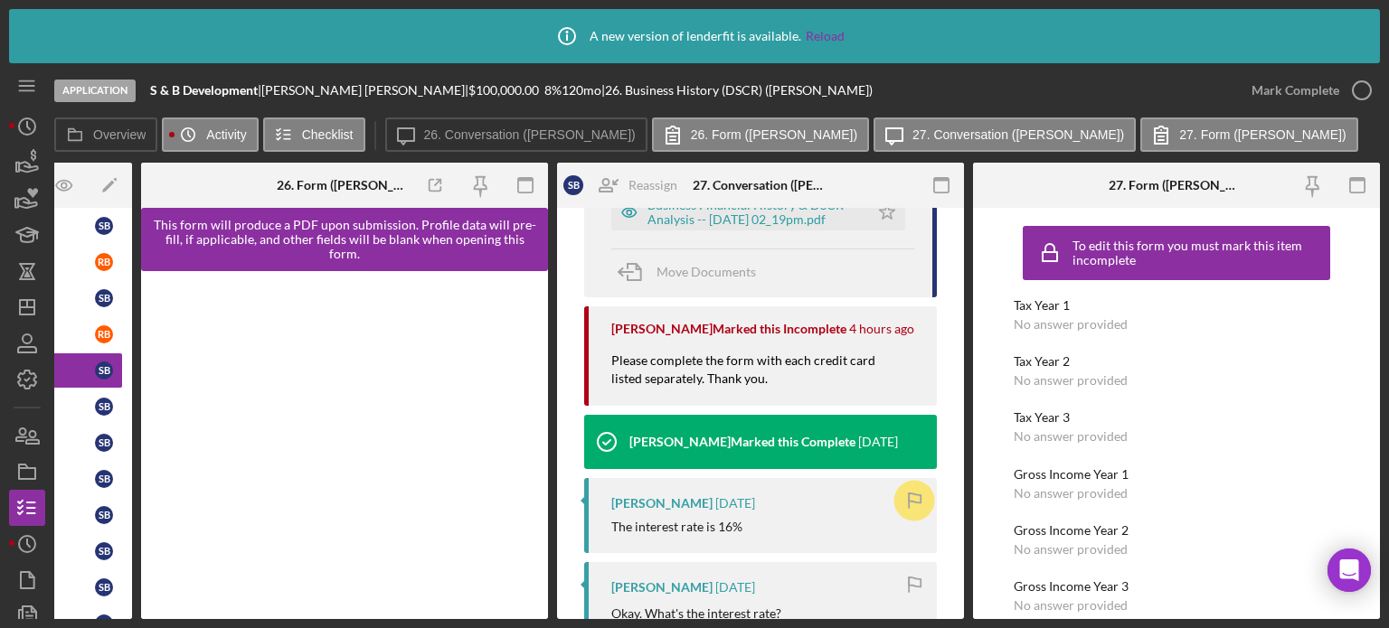
scroll to position [0, 655]
click at [817, 39] on link "Reload" at bounding box center [825, 36] width 39 height 14
